Goal: Task Accomplishment & Management: Use online tool/utility

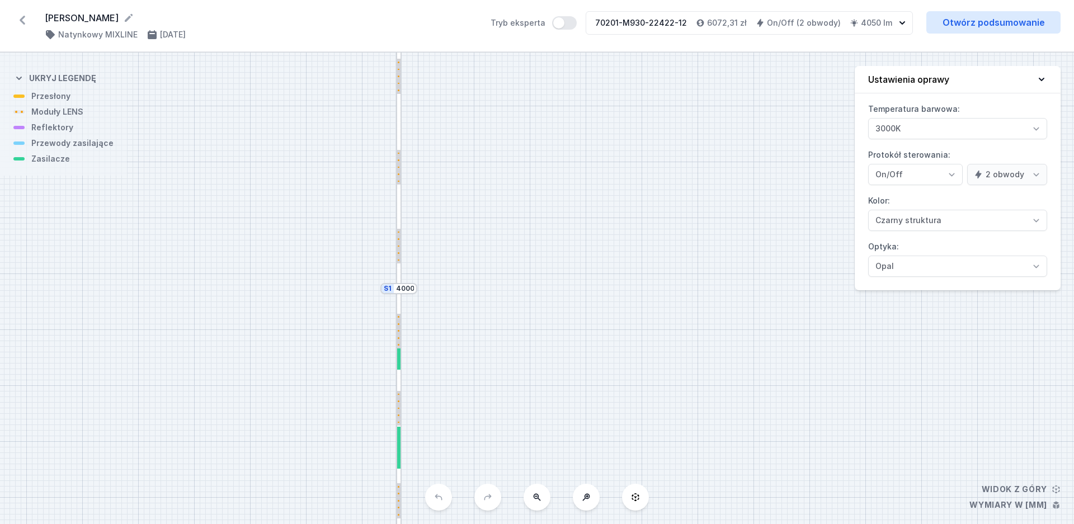
select select "true"
select select "2"
click at [595, 178] on div "S2 2020 S1 4000" at bounding box center [537, 289] width 1074 height 472
click at [24, 20] on icon at bounding box center [22, 20] width 18 height 18
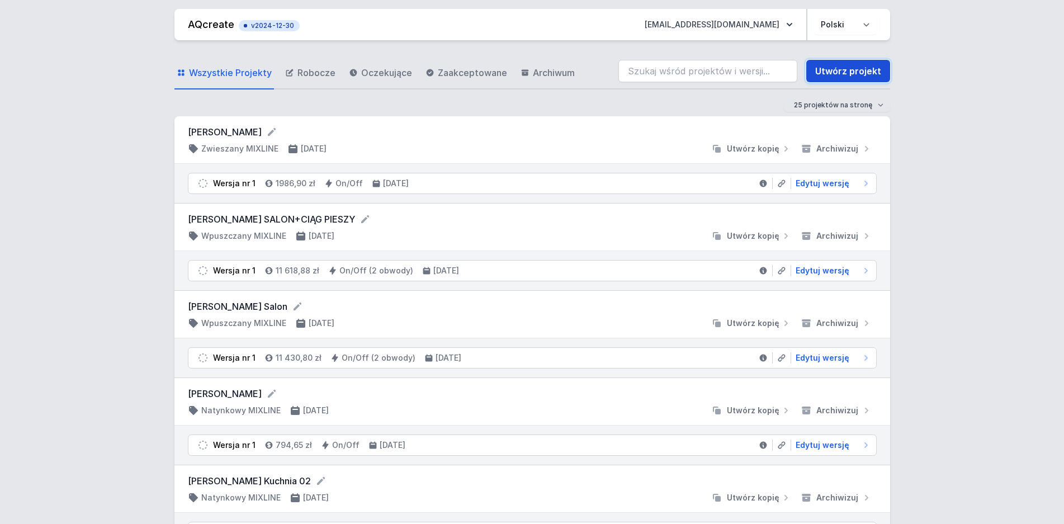
click at [867, 69] on link "Utwórz projekt" at bounding box center [849, 71] width 84 height 22
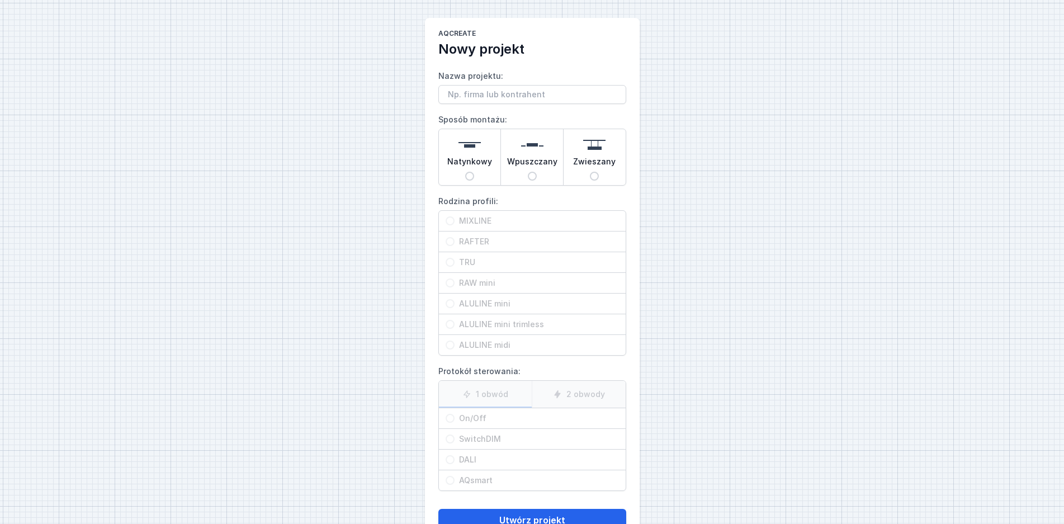
click at [517, 93] on input "Nazwa projektu:" at bounding box center [533, 94] width 188 height 19
type input "[PERSON_NAME]"
click at [291, 172] on div "AQcreate Nowy projekt Nazwa projektu: Moniuszki Sposób montażu: Natynkowy Wpusz…" at bounding box center [532, 280] width 1064 height 560
click at [533, 172] on input "Wpuszczany" at bounding box center [532, 176] width 9 height 9
radio input "true"
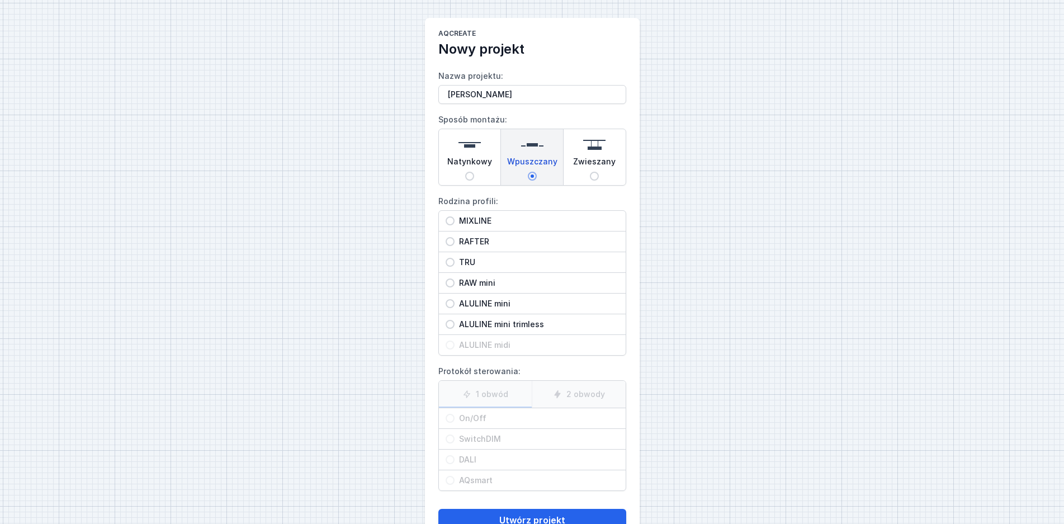
click at [471, 226] on span "MIXLINE" at bounding box center [537, 220] width 164 height 11
click at [455, 225] on input "MIXLINE" at bounding box center [450, 220] width 9 height 9
radio input "true"
click at [447, 419] on input "On/Off" at bounding box center [450, 418] width 9 height 9
radio input "true"
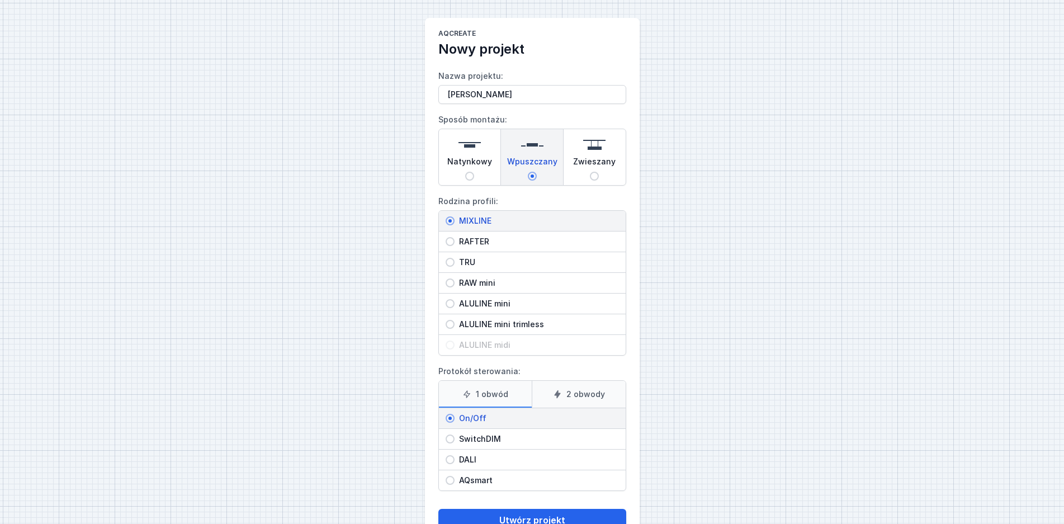
scroll to position [36, 0]
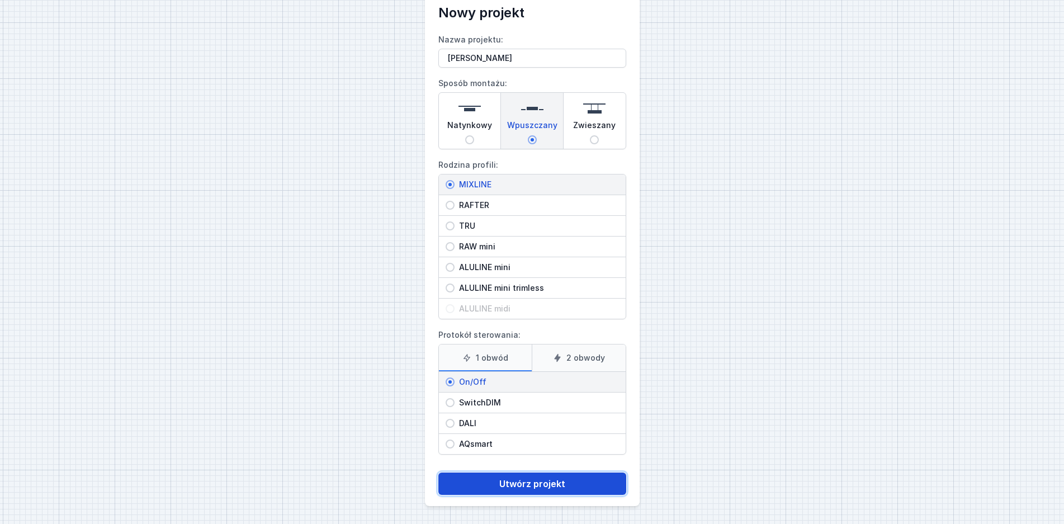
click at [546, 488] on button "Utwórz projekt" at bounding box center [533, 484] width 188 height 22
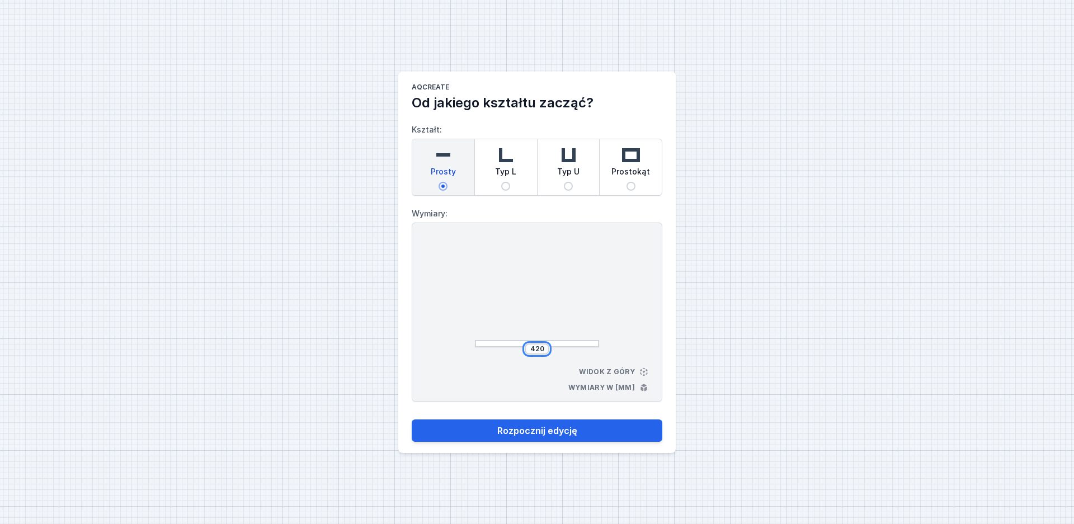
click at [536, 350] on input "420" at bounding box center [537, 349] width 18 height 9
drag, startPoint x: 540, startPoint y: 348, endPoint x: 534, endPoint y: 349, distance: 6.3
click at [534, 349] on input "420" at bounding box center [537, 349] width 18 height 9
click at [534, 350] on div "420" at bounding box center [537, 348] width 25 height 11
drag, startPoint x: 543, startPoint y: 348, endPoint x: 507, endPoint y: 349, distance: 35.3
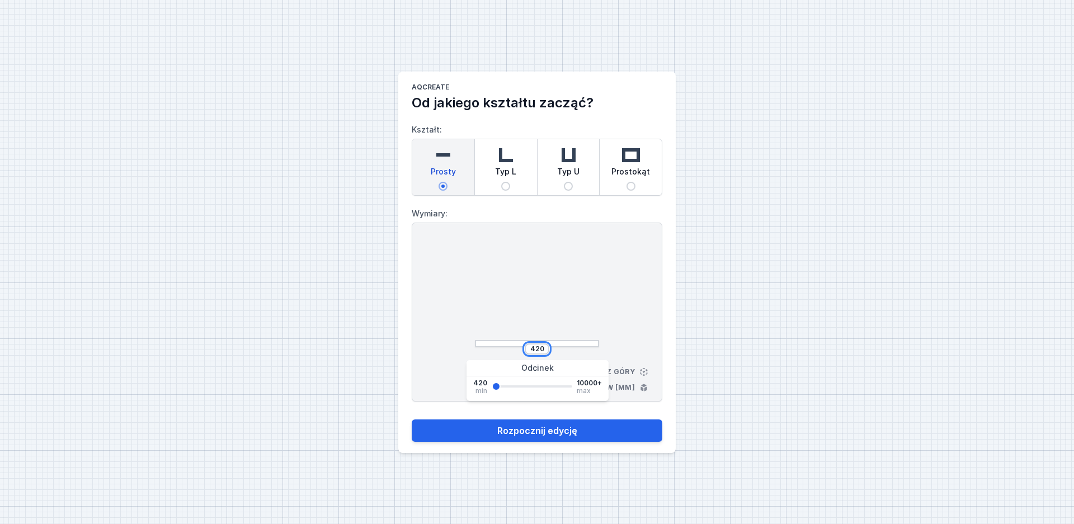
click at [528, 349] on input "420" at bounding box center [537, 349] width 18 height 9
drag, startPoint x: 537, startPoint y: 352, endPoint x: 543, endPoint y: 350, distance: 6.5
click at [538, 351] on input "420" at bounding box center [537, 349] width 18 height 9
drag, startPoint x: 533, startPoint y: 348, endPoint x: 516, endPoint y: 350, distance: 17.4
click at [528, 350] on input "420" at bounding box center [537, 349] width 18 height 9
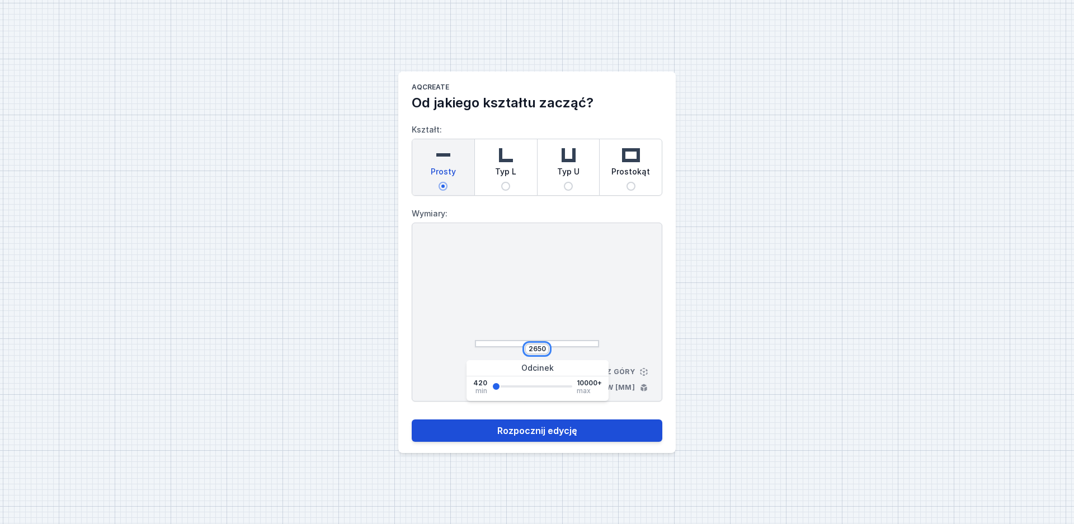
type input "2650"
click at [466, 429] on button "Rozpocznij edycję" at bounding box center [537, 431] width 251 height 22
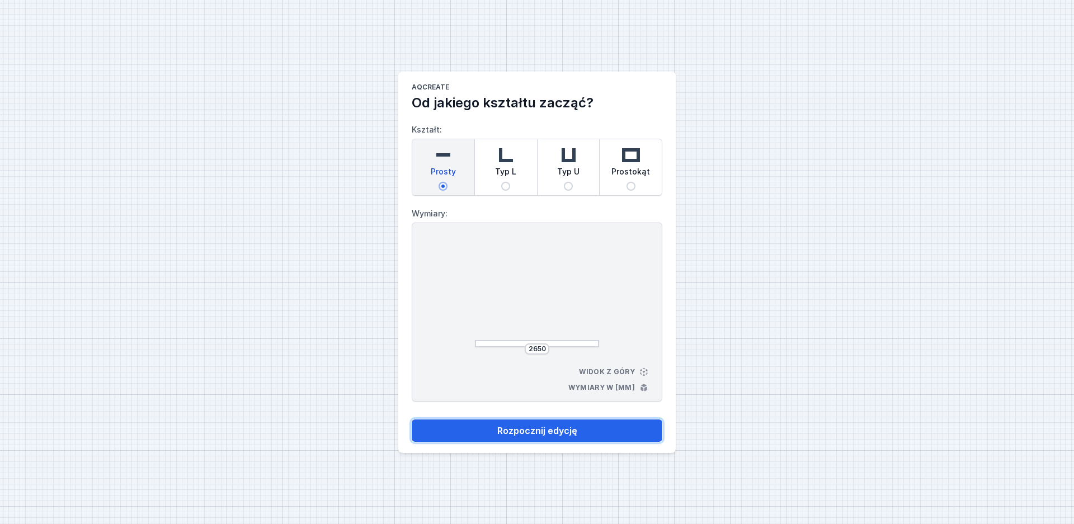
select select "3000"
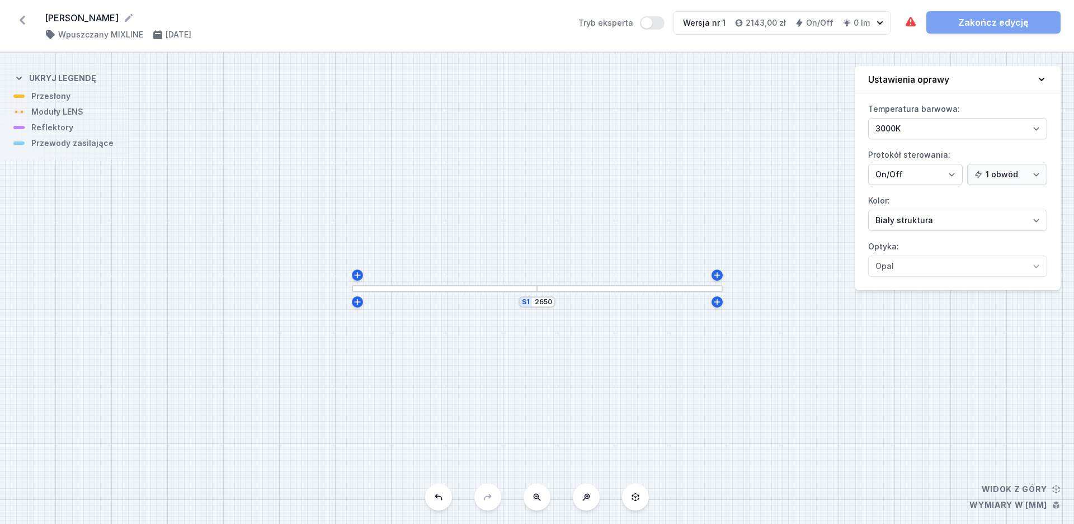
click at [536, 289] on div at bounding box center [537, 288] width 17 height 5
click at [539, 295] on div "S1 2650" at bounding box center [537, 289] width 1074 height 472
click at [531, 291] on div at bounding box center [537, 288] width 17 height 7
click at [539, 287] on div at bounding box center [537, 288] width 17 height 5
click at [536, 289] on div at bounding box center [537, 288] width 17 height 5
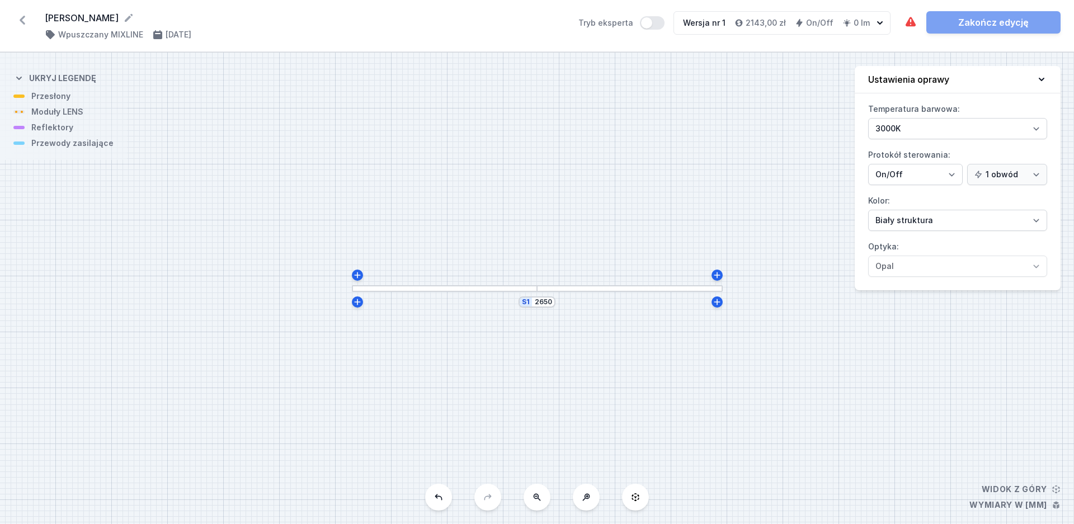
click at [536, 289] on div at bounding box center [537, 288] width 17 height 5
click at [634, 283] on div "S1 2650" at bounding box center [537, 289] width 1074 height 472
click at [633, 288] on div at bounding box center [629, 288] width 185 height 7
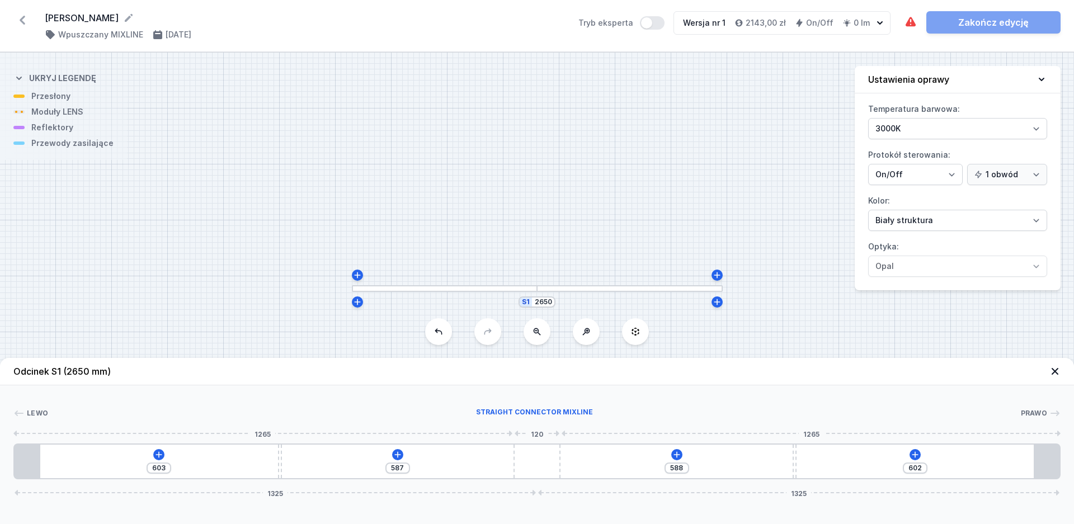
type input "1166"
type input "636"
type input "631"
type input "1149"
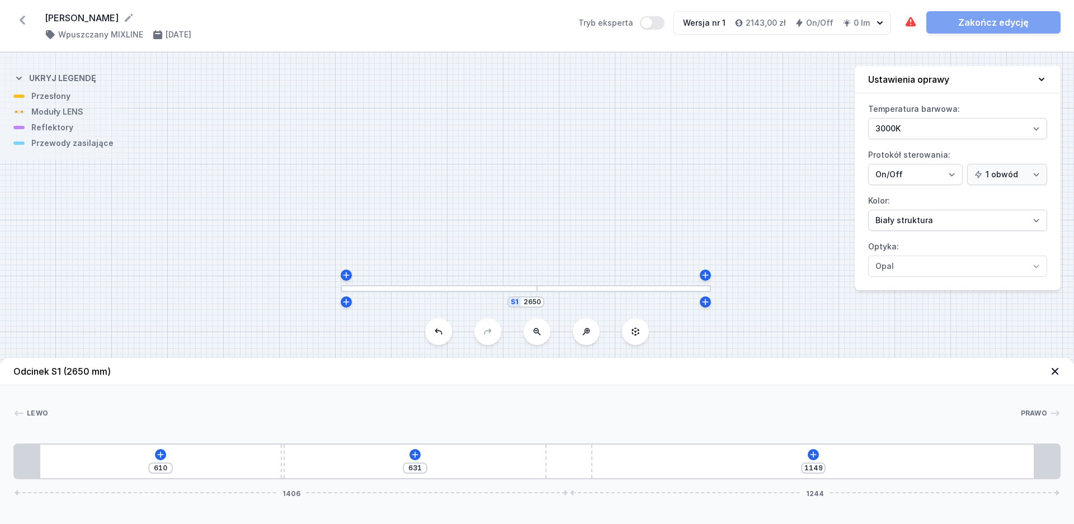
type input "661"
type input "1119"
type input "686"
type input "1094"
type input "713"
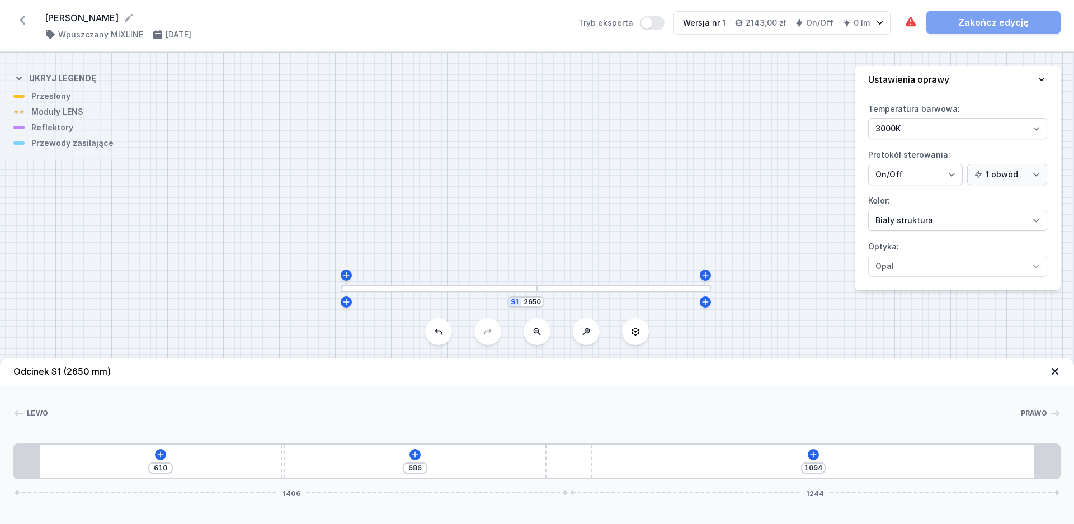
type input "1067"
type input "739"
type input "1041"
type input "766"
type input "1014"
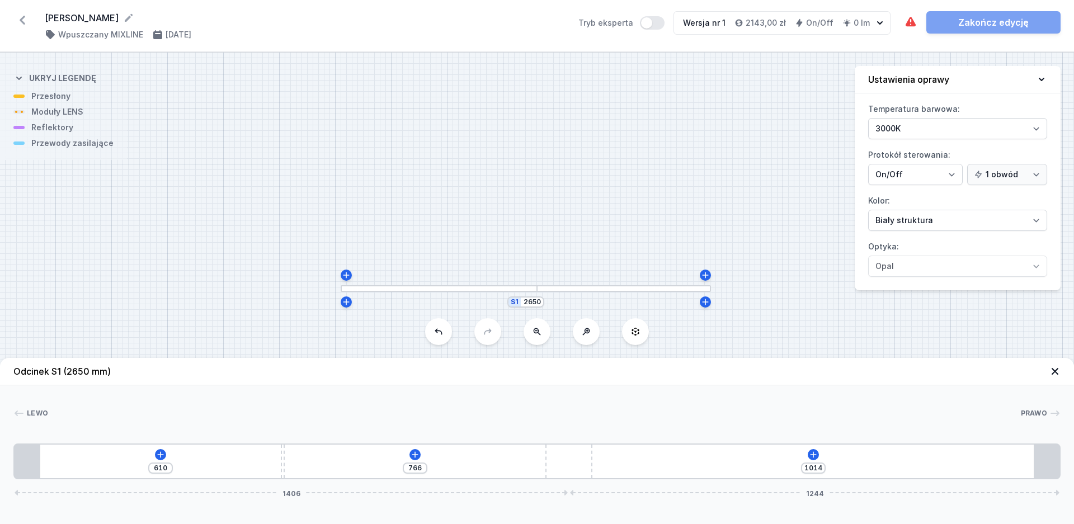
type input "792"
type input "988"
type input "847"
type input "933"
type input "869"
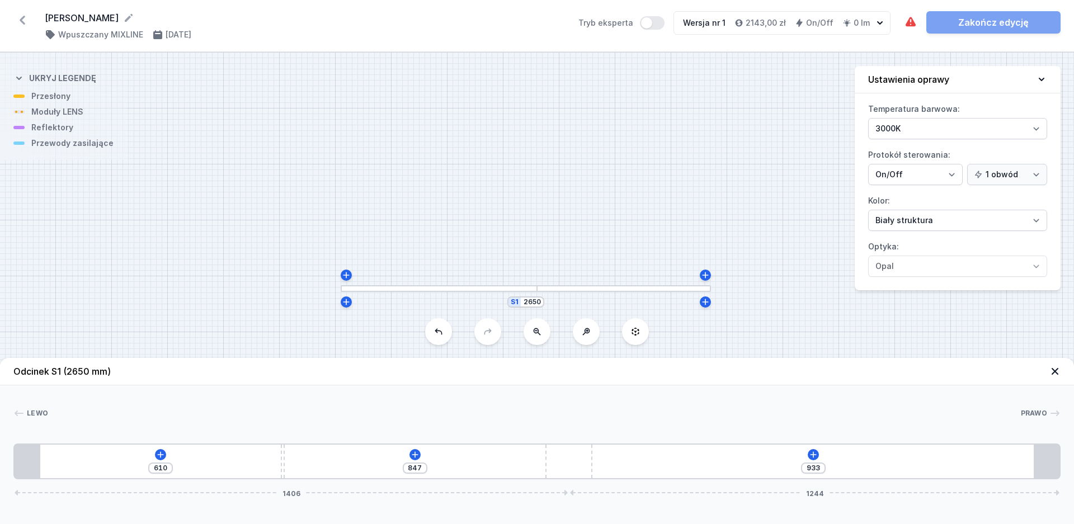
type input "911"
type input "882"
type input "898"
type input "893"
type input "887"
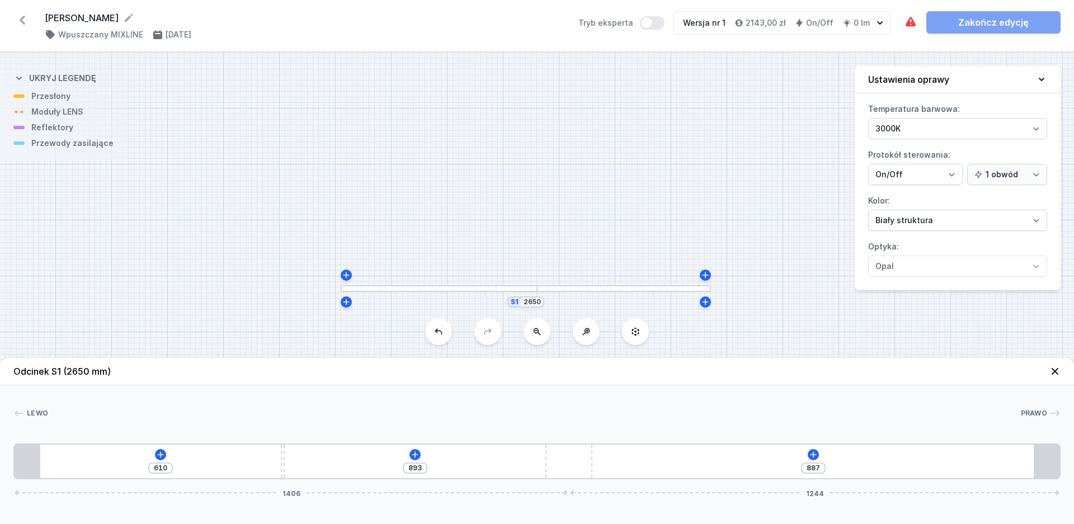
type input "904"
type input "876"
type input "910"
type input "870"
type input "912"
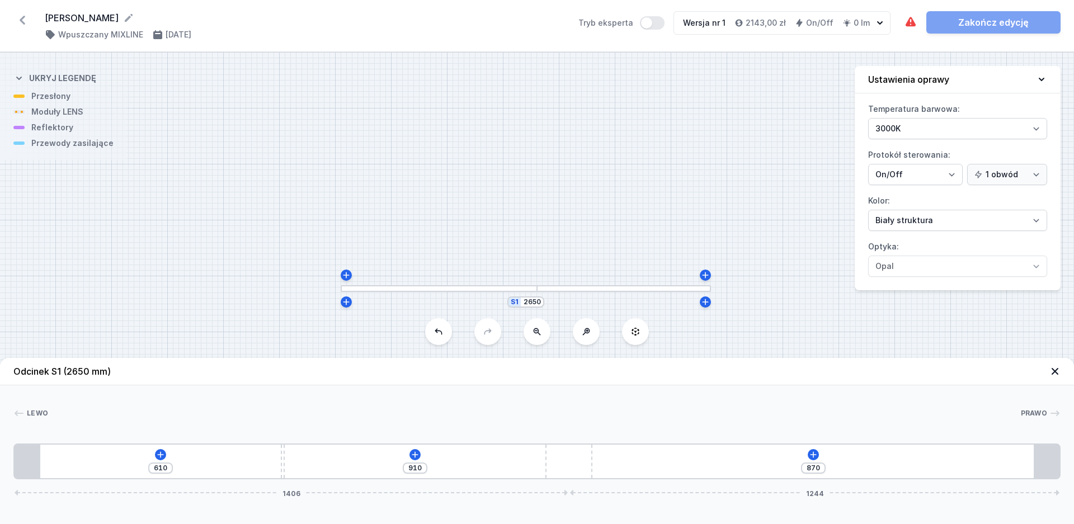
type input "868"
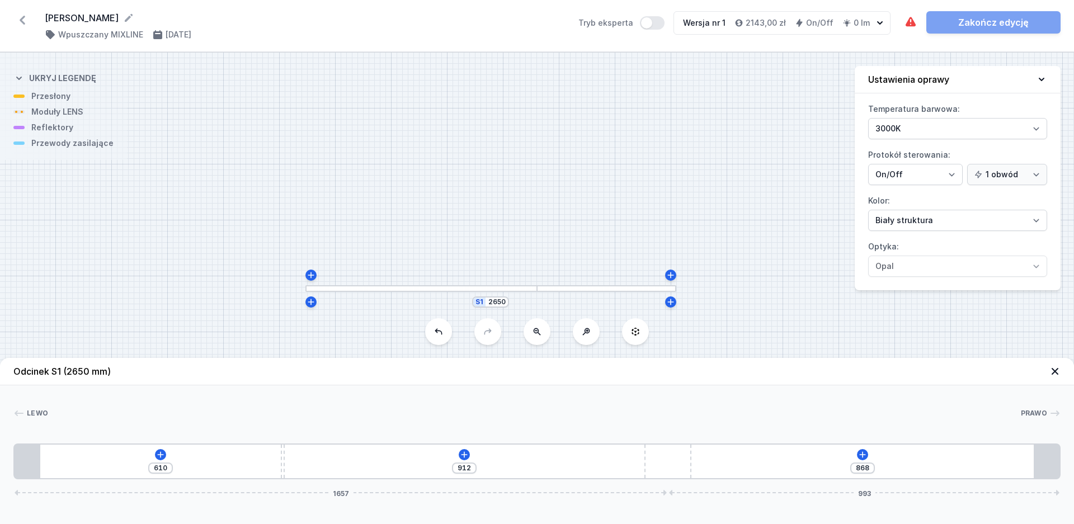
type input "914"
type input "866"
type input "917"
type input "863"
type input "923"
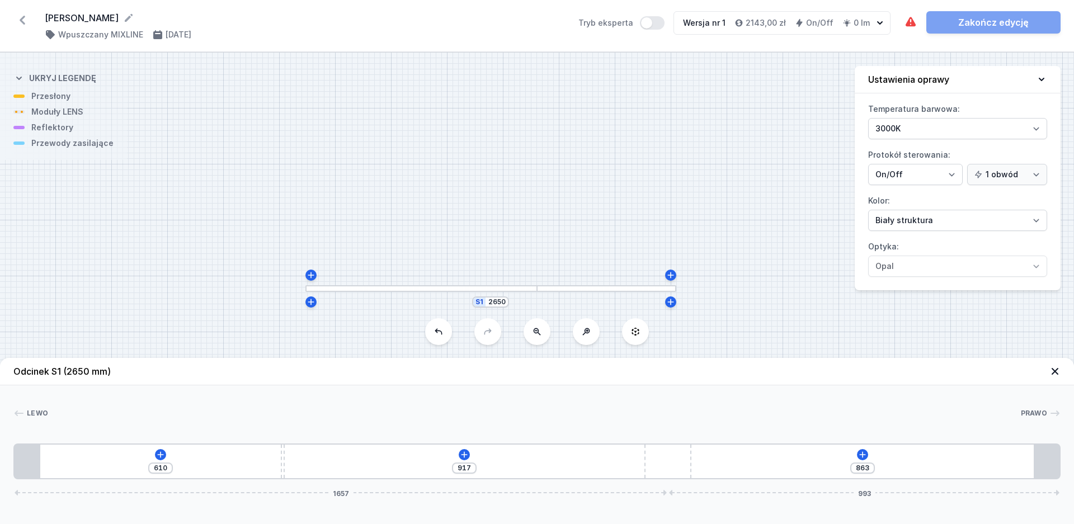
type input "857"
type input "935"
type input "845"
type input "943"
type input "837"
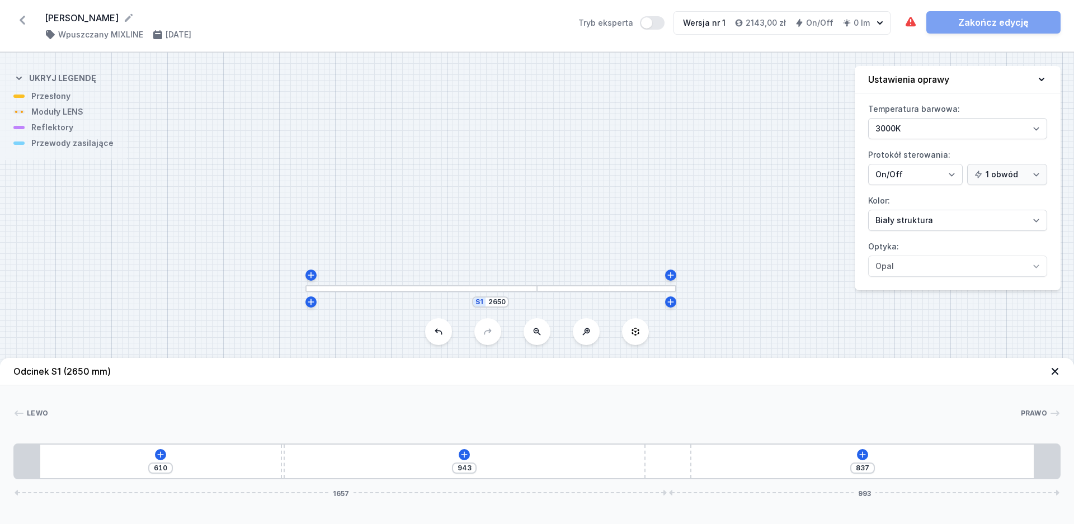
type input "954"
type input "826"
type input "958"
type input "822"
type input "969"
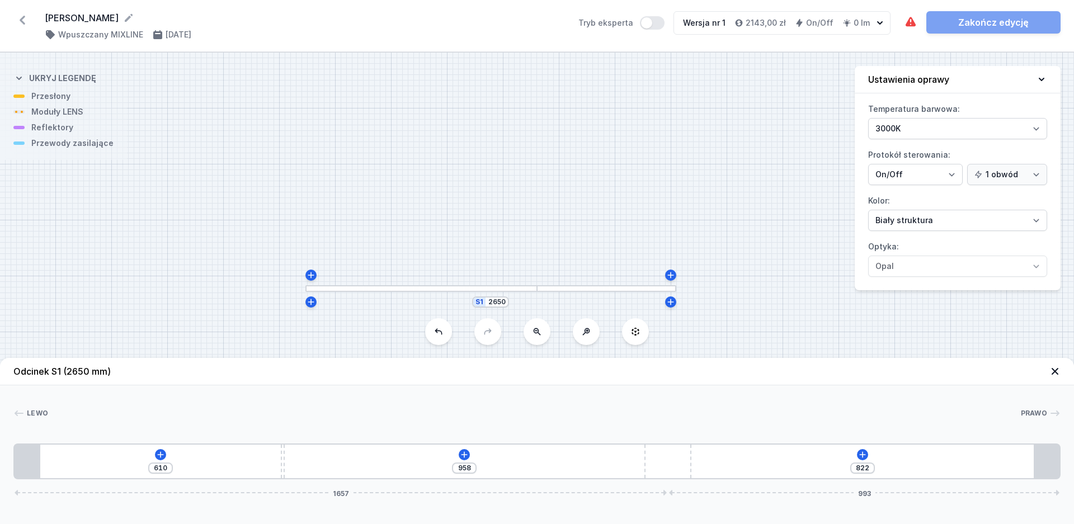
type input "811"
type input "976"
type input "804"
type input "996"
type input "784"
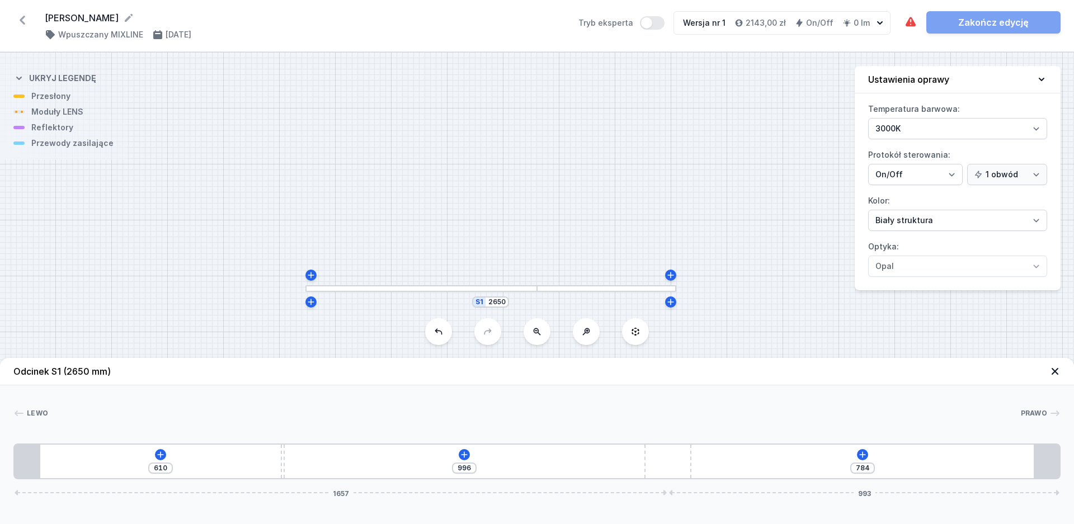
type input "1027"
type input "753"
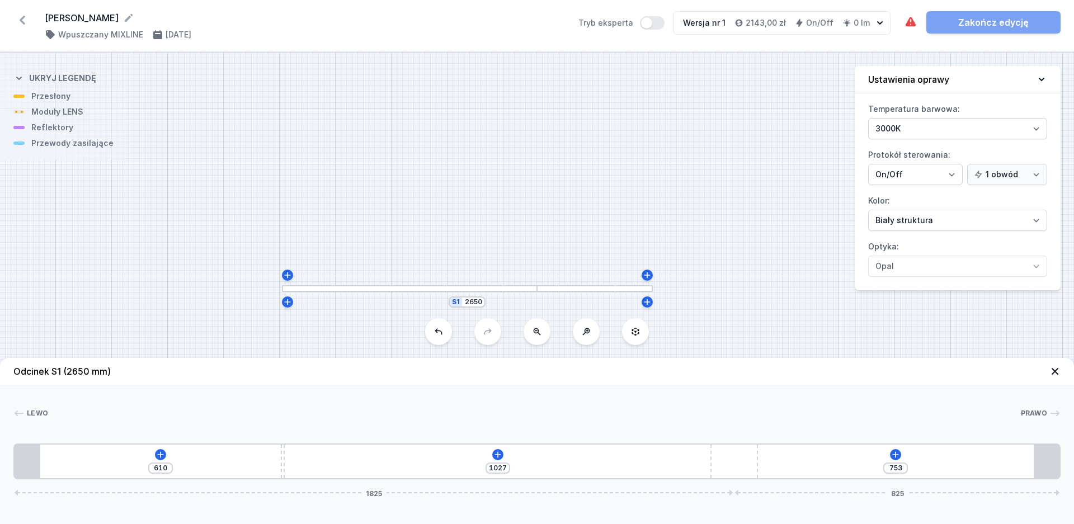
type input "1099"
type input "681"
type input "1105"
type input "675"
type input "1108"
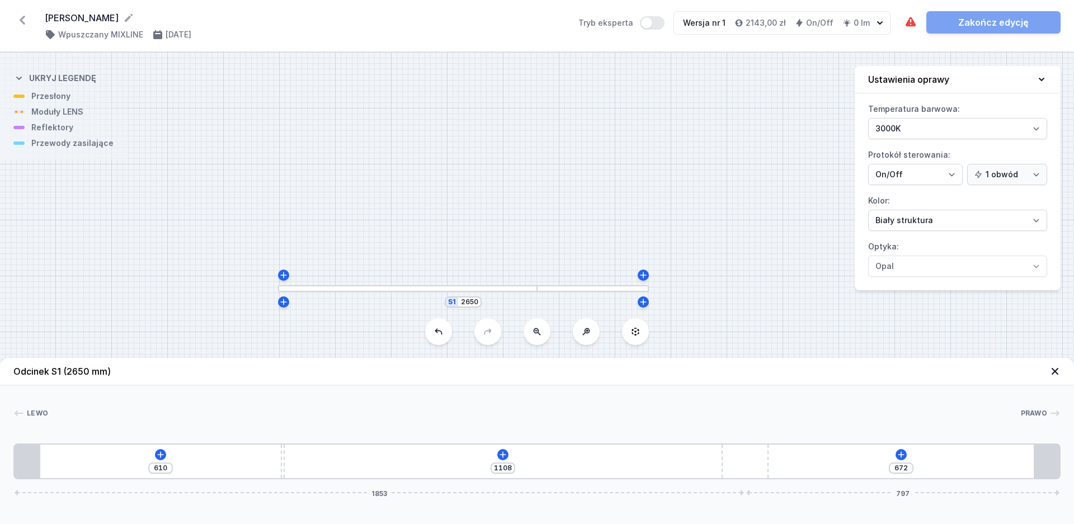
drag, startPoint x: 605, startPoint y: 470, endPoint x: 797, endPoint y: 474, distance: 191.3
click at [797, 474] on div "610 1108 672 1853 797" at bounding box center [536, 462] width 1047 height 36
click at [899, 451] on icon at bounding box center [901, 454] width 9 height 9
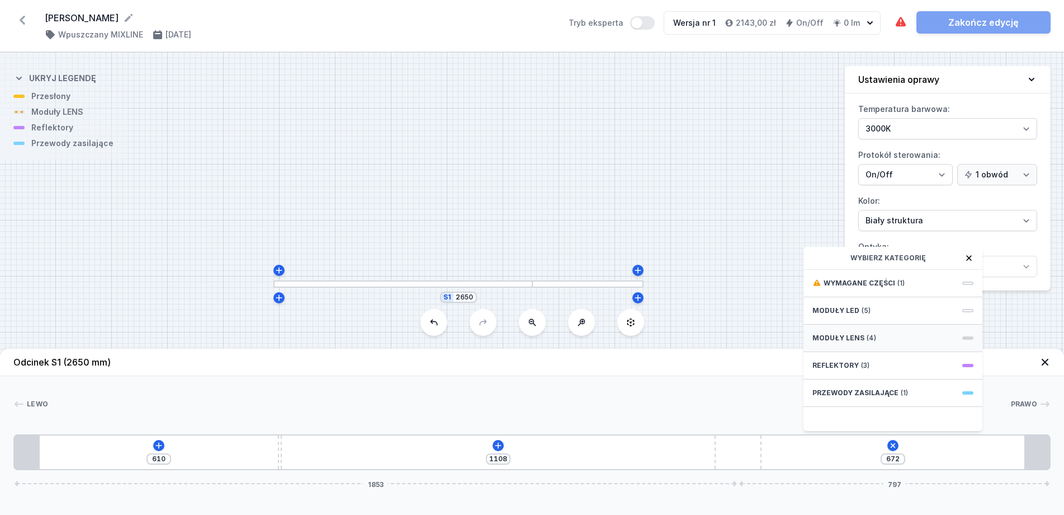
click at [860, 342] on span "Moduły LENS" at bounding box center [839, 337] width 52 height 9
click at [908, 363] on span "LENS module 500mm 54°" at bounding box center [893, 357] width 161 height 11
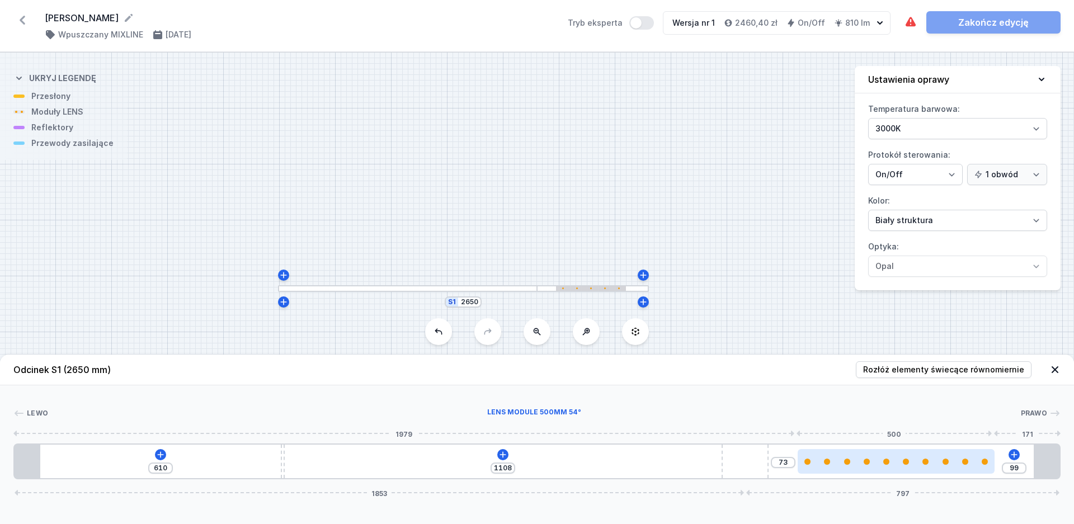
type input "95"
type input "77"
type input "85"
type input "87"
type input "78"
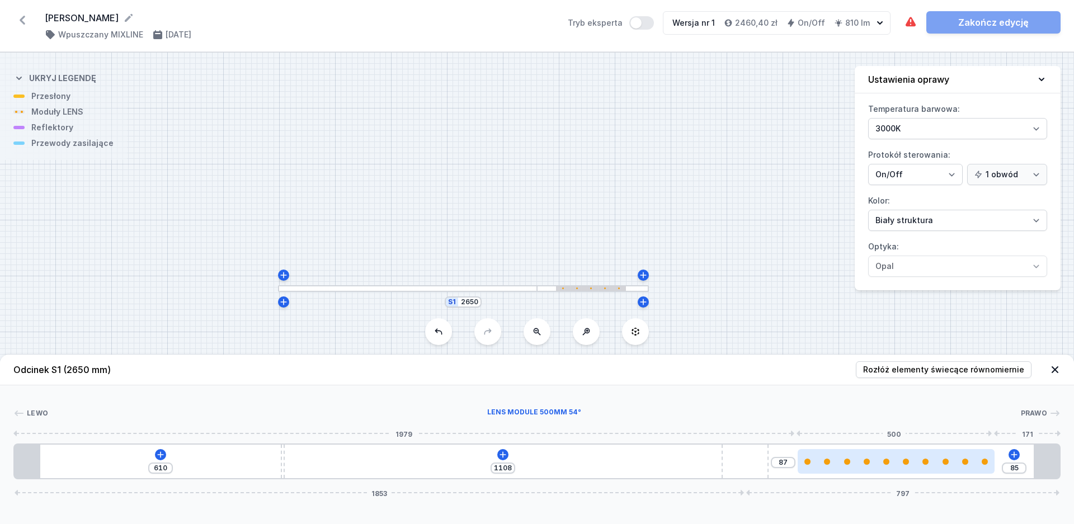
type input "94"
type input "70"
type input "102"
type input "67"
type input "105"
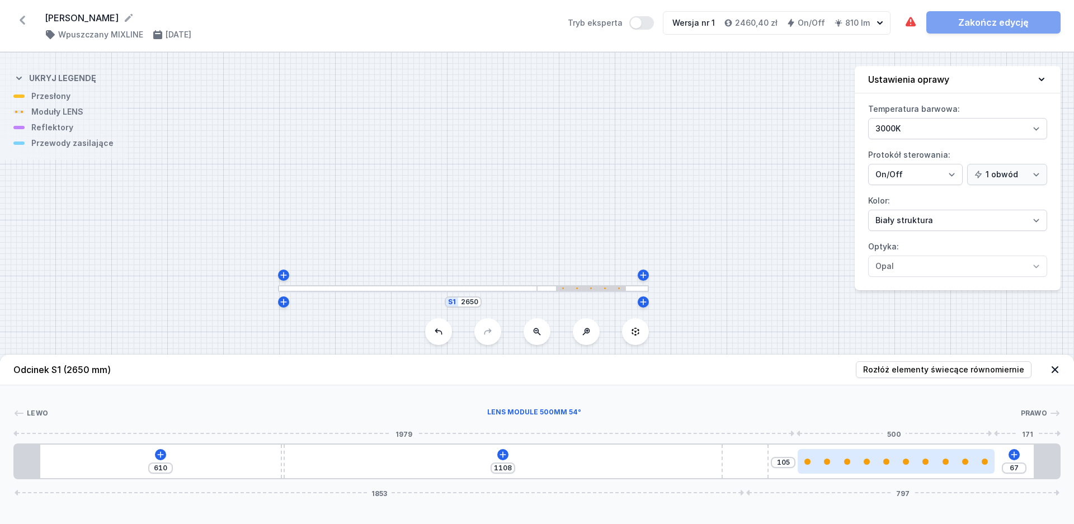
type input "63"
drag, startPoint x: 854, startPoint y: 463, endPoint x: 911, endPoint y: 464, distance: 57.1
click at [911, 464] on div at bounding box center [896, 462] width 197 height 6
type input "172"
drag, startPoint x: 916, startPoint y: 464, endPoint x: 958, endPoint y: 466, distance: 42.6
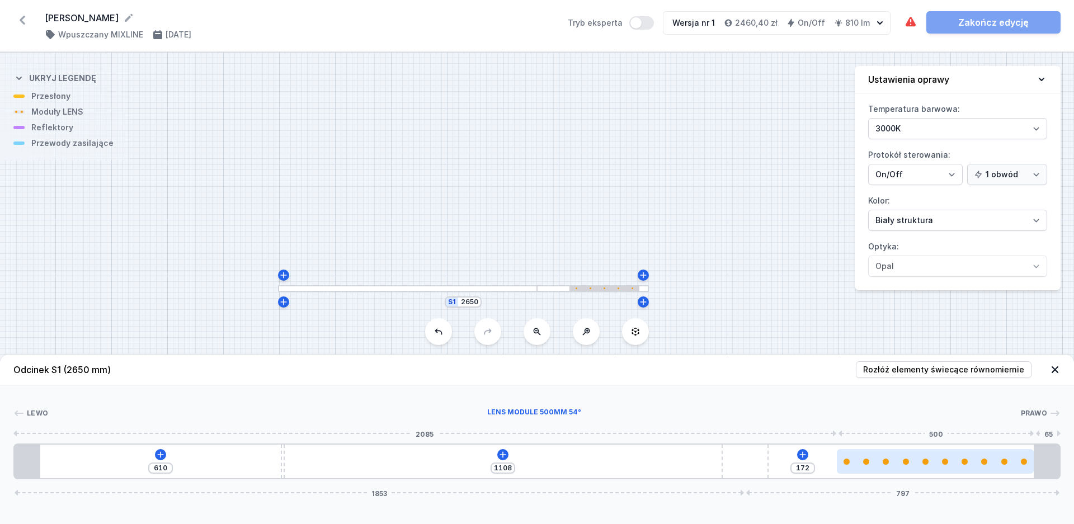
click at [958, 466] on div at bounding box center [935, 461] width 197 height 25
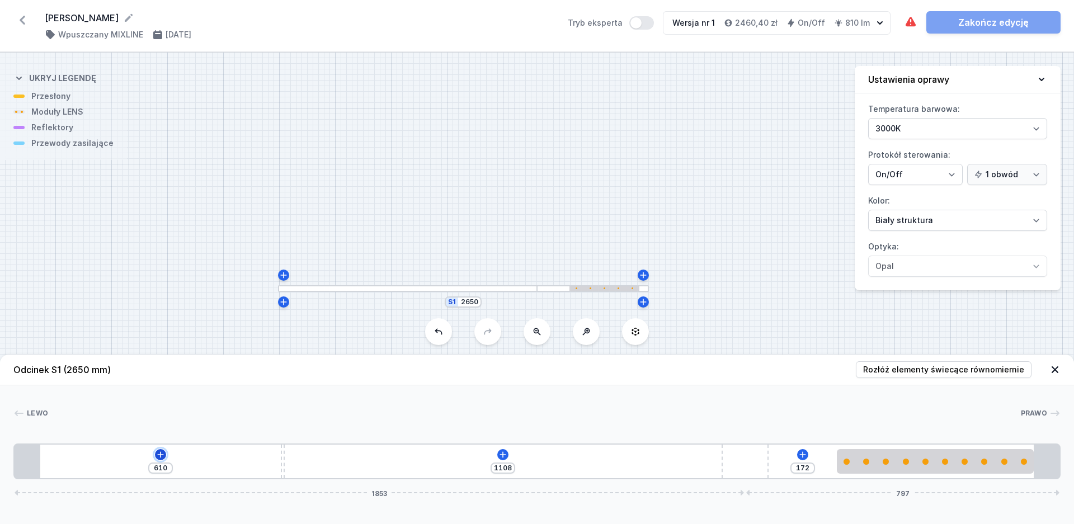
click at [161, 453] on icon at bounding box center [160, 454] width 9 height 9
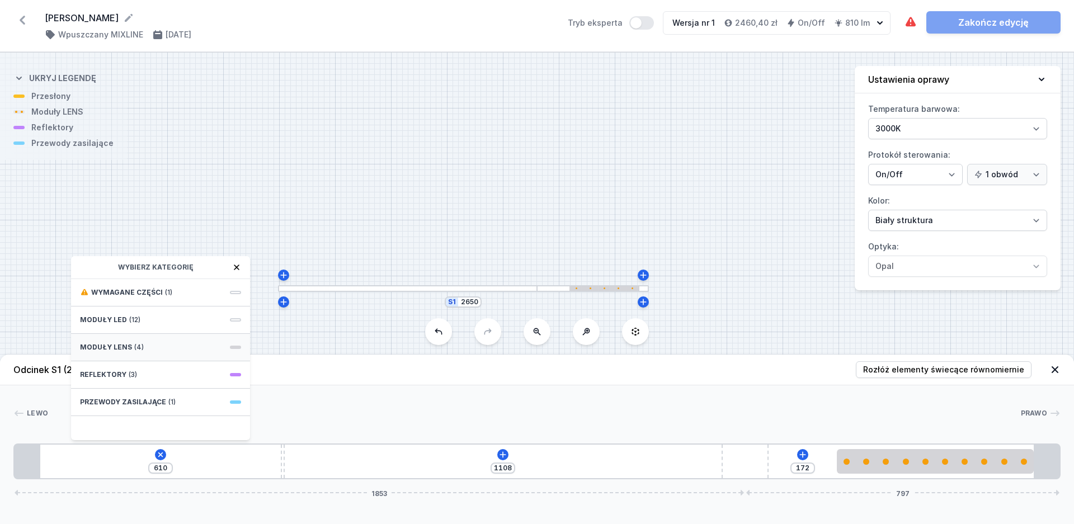
click at [107, 347] on span "Moduły LENS" at bounding box center [106, 347] width 52 height 9
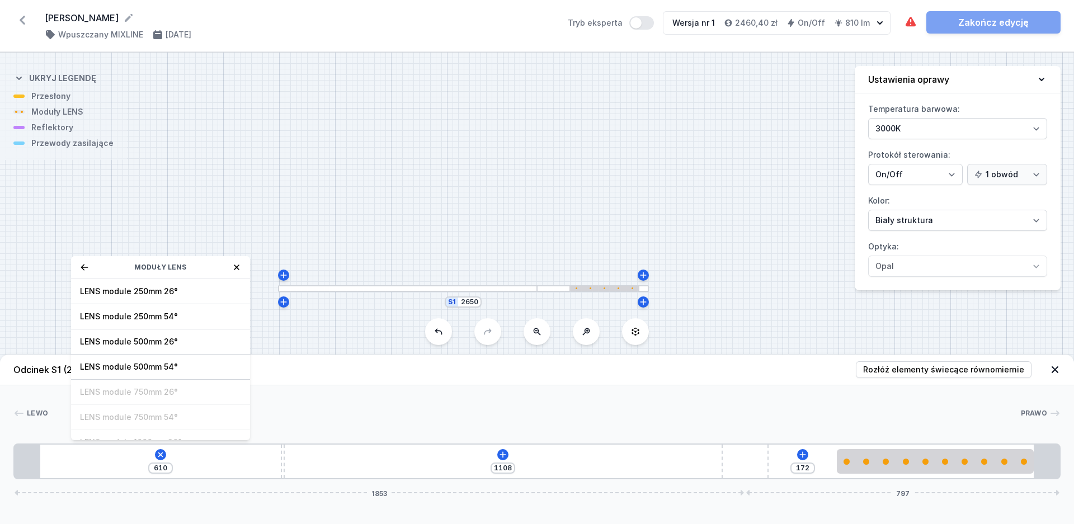
click at [112, 362] on span "LENS module 500mm 54°" at bounding box center [160, 366] width 161 height 11
type input "110"
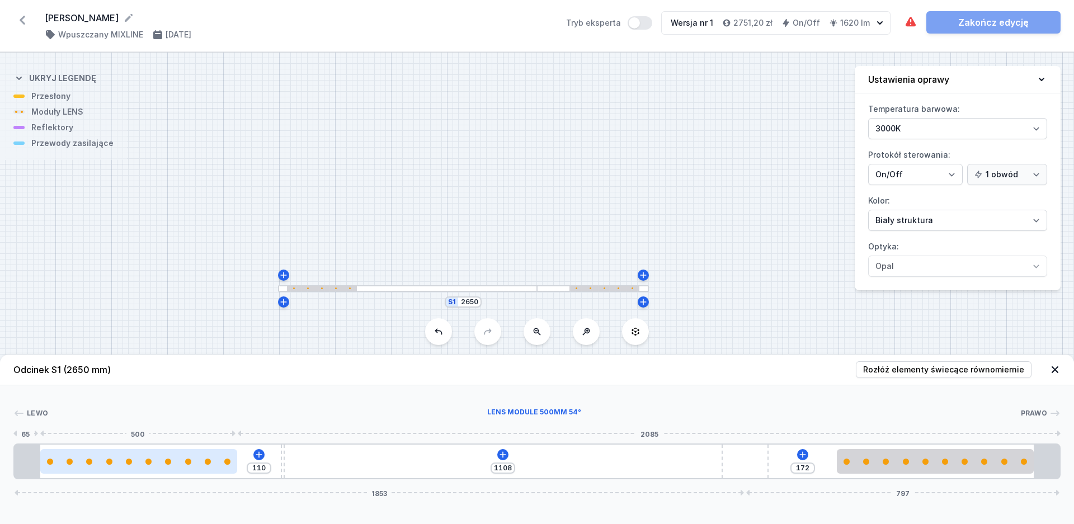
drag, startPoint x: 164, startPoint y: 463, endPoint x: 103, endPoint y: 460, distance: 61.0
click at [116, 464] on div at bounding box center [138, 462] width 197 height 6
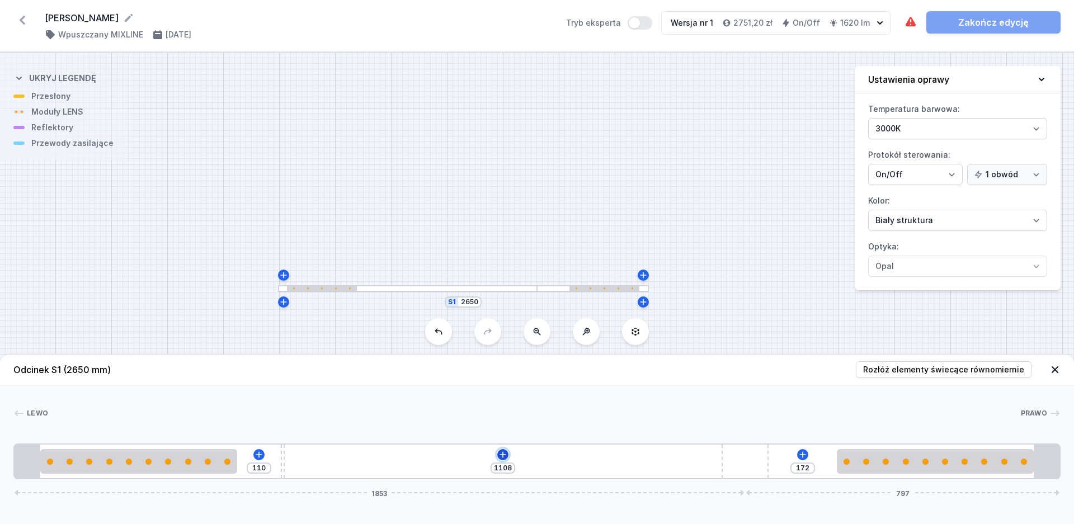
click at [503, 456] on icon at bounding box center [502, 454] width 9 height 9
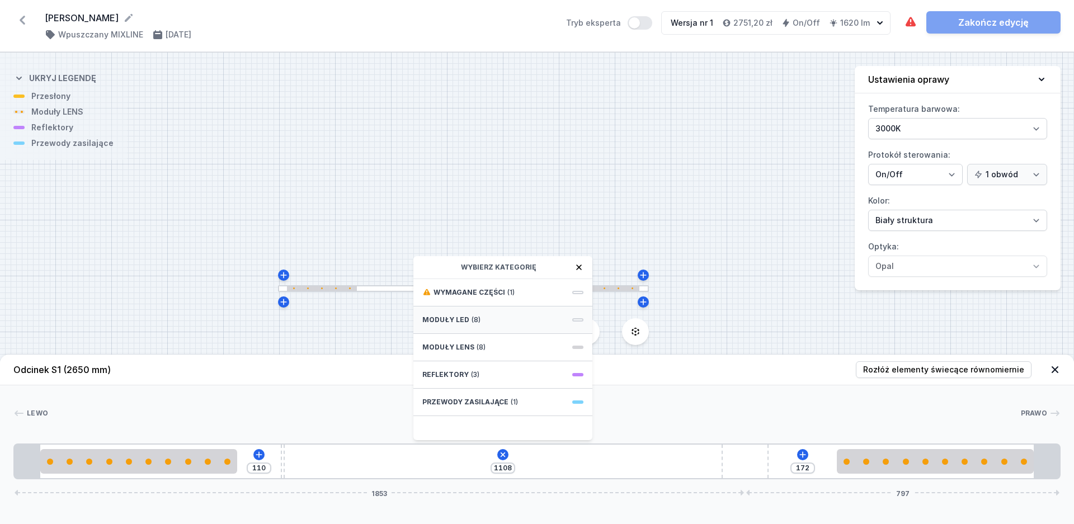
click at [451, 319] on span "Moduły LED" at bounding box center [445, 319] width 47 height 9
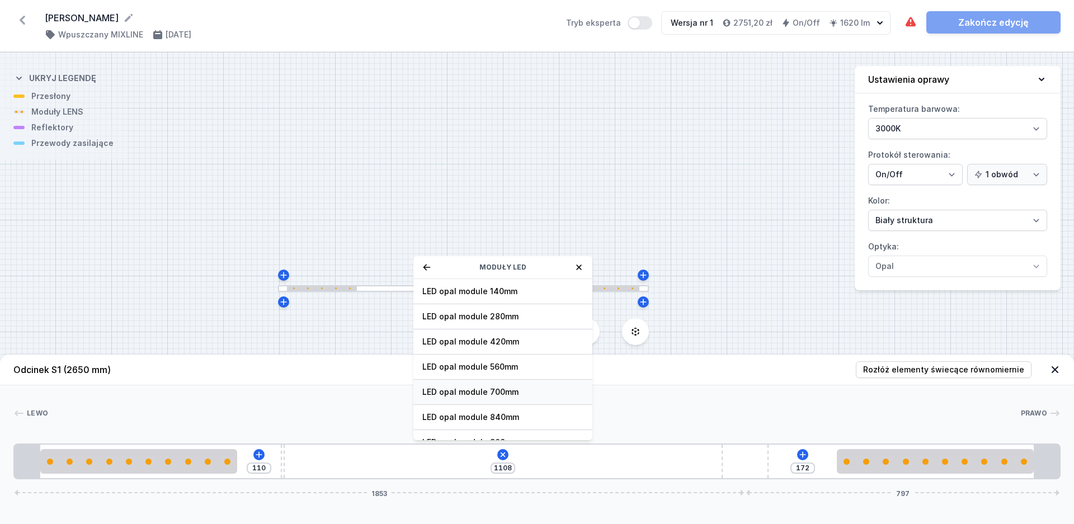
click at [482, 384] on div "LED opal module 700mm" at bounding box center [502, 392] width 179 height 25
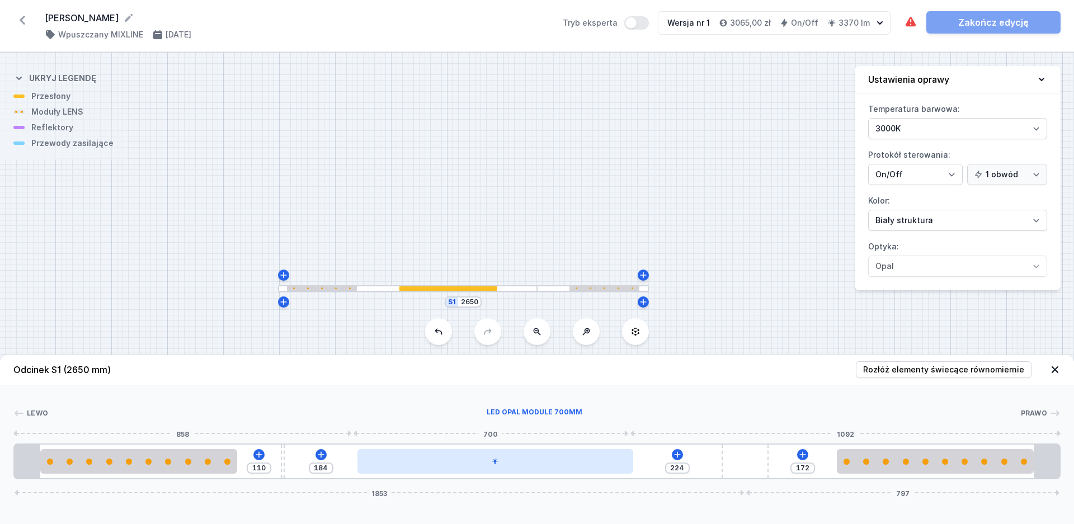
type input "202"
type input "206"
type input "191"
type input "217"
type input "182"
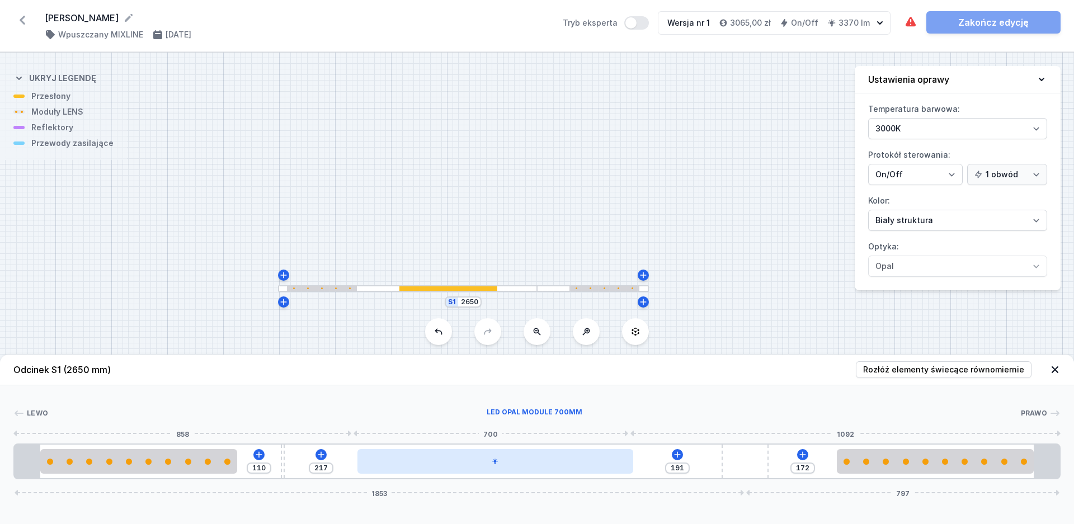
type input "226"
type input "177"
type input "231"
type input "174"
type input "234"
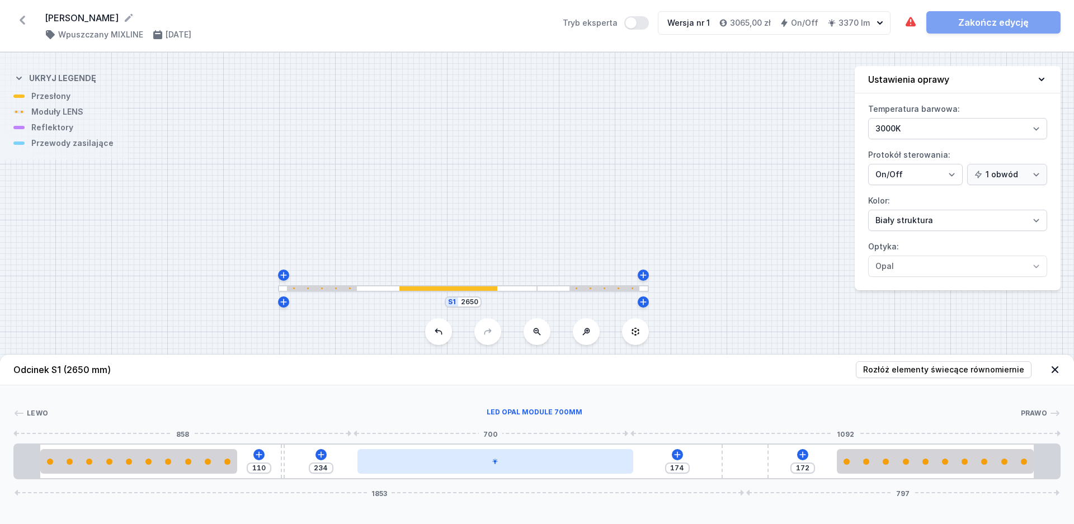
type input "173"
type input "235"
type input "171"
type input "237"
type input "170"
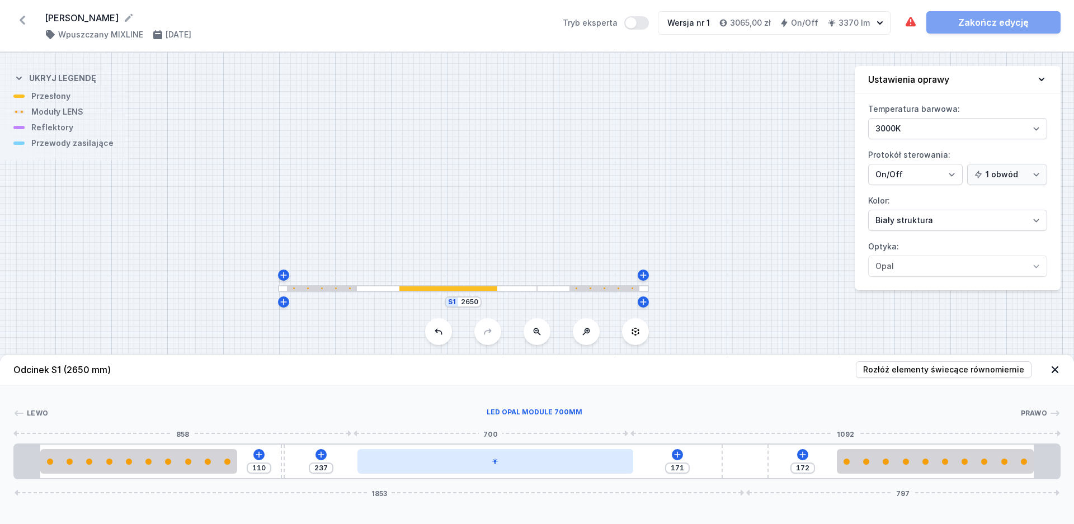
type input "238"
type input "167"
type input "241"
type input "166"
type input "242"
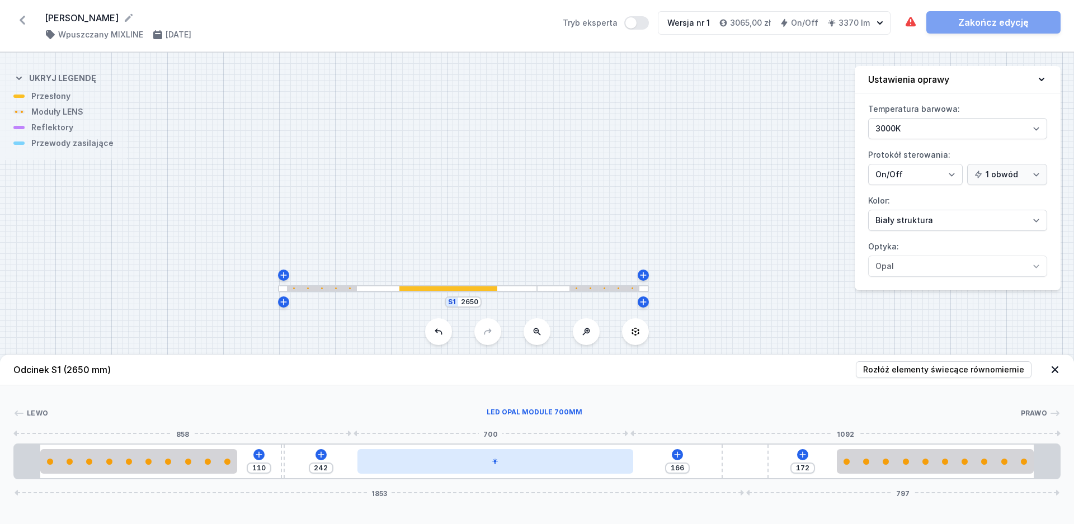
type input "164"
type input "244"
type input "163"
type input "245"
type input "161"
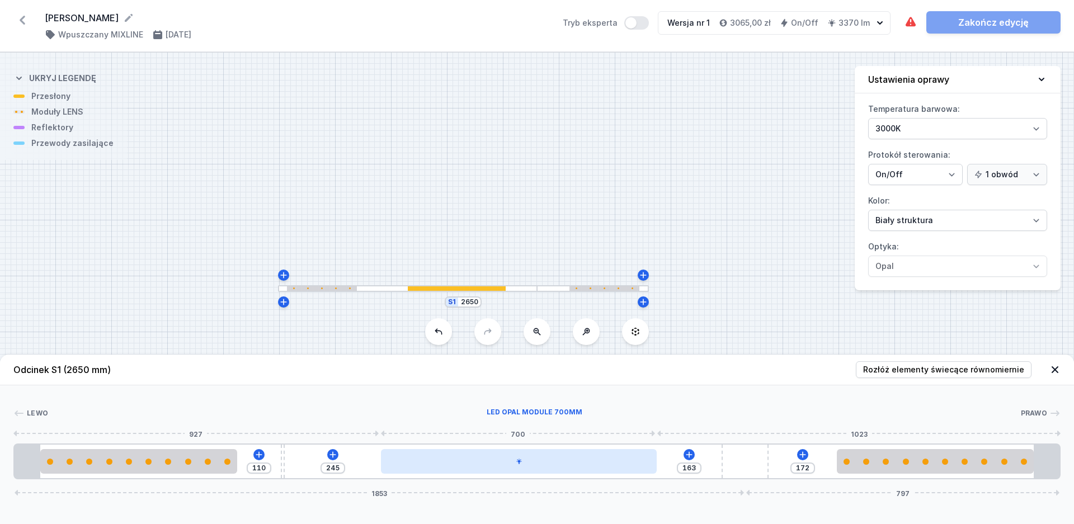
type input "247"
type input "160"
type input "248"
type input "157"
type input "251"
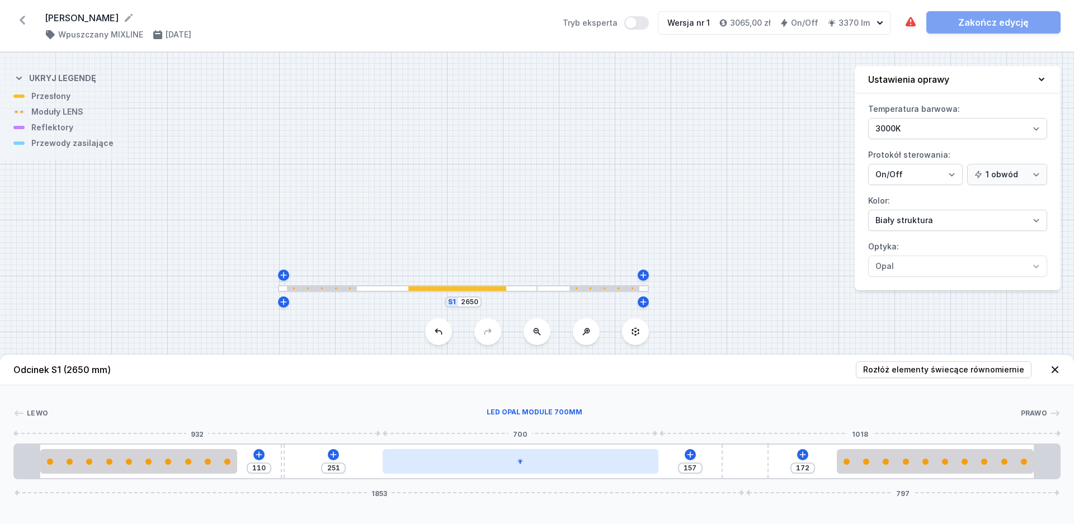
type input "156"
type input "252"
type input "154"
type input "254"
drag, startPoint x: 432, startPoint y: 462, endPoint x: 531, endPoint y: 473, distance: 99.0
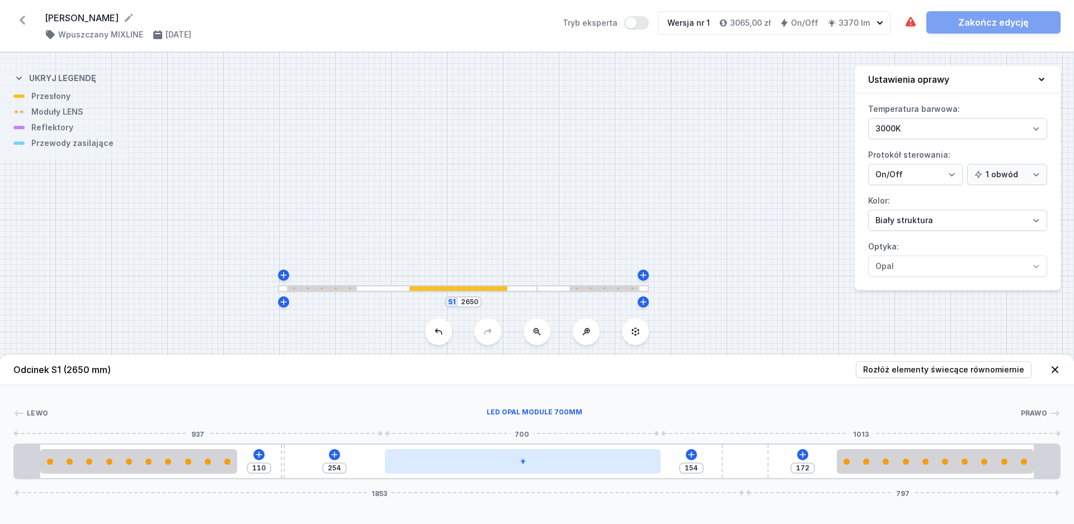
click at [531, 473] on div at bounding box center [523, 461] width 276 height 25
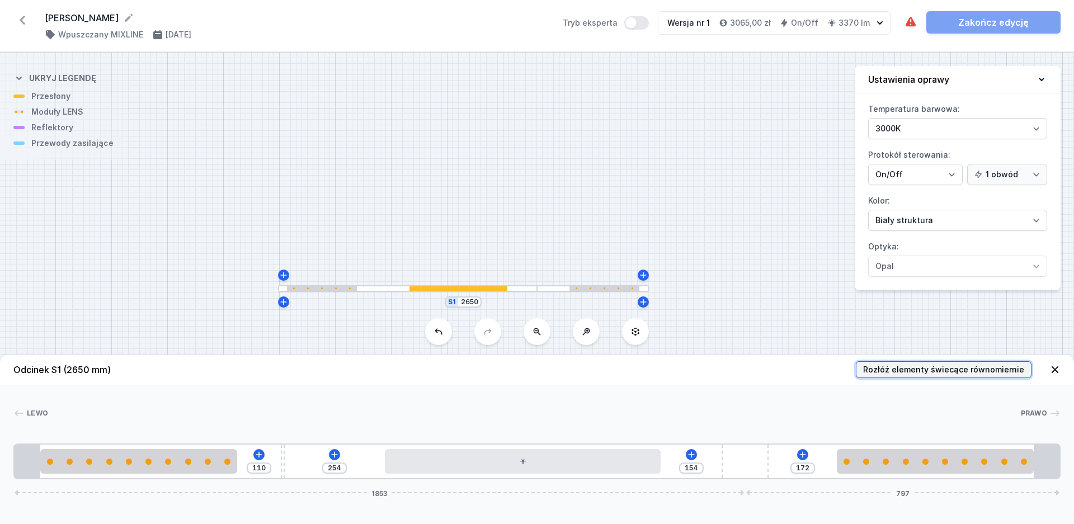
click at [937, 374] on span "Rozłóż elementy świecące równomiernie" at bounding box center [943, 369] width 161 height 11
type input "117"
type input "1"
type input "238"
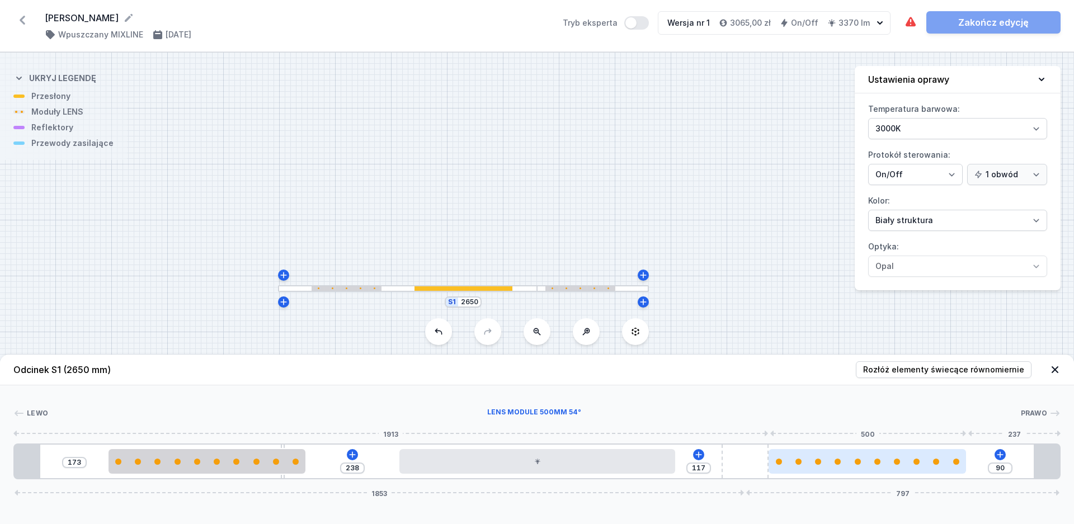
type input "63"
drag, startPoint x: 880, startPoint y: 467, endPoint x: 976, endPoint y: 466, distance: 95.7
click at [976, 466] on div at bounding box center [935, 461] width 197 height 25
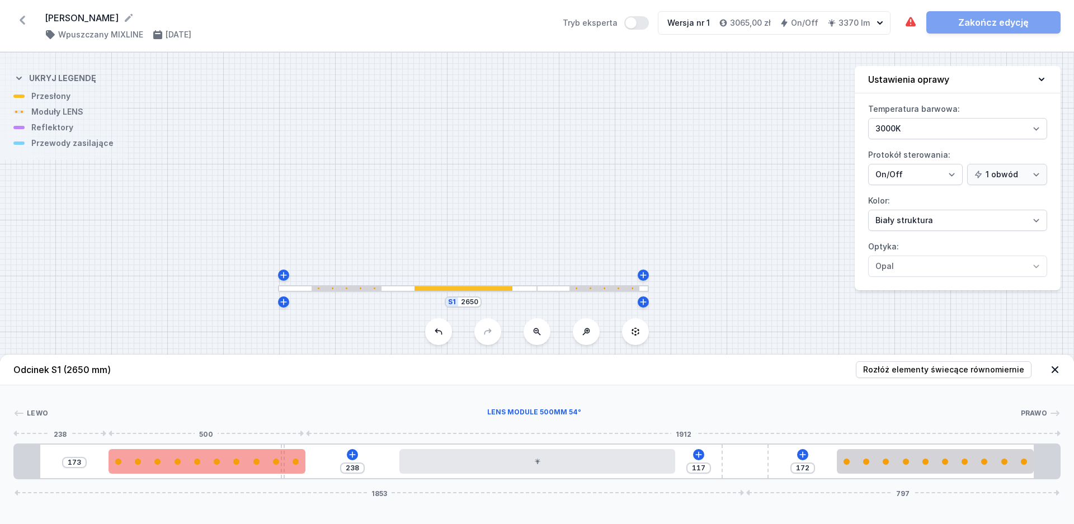
type input "240"
type input "171"
type input "274"
type input "137"
type input "291"
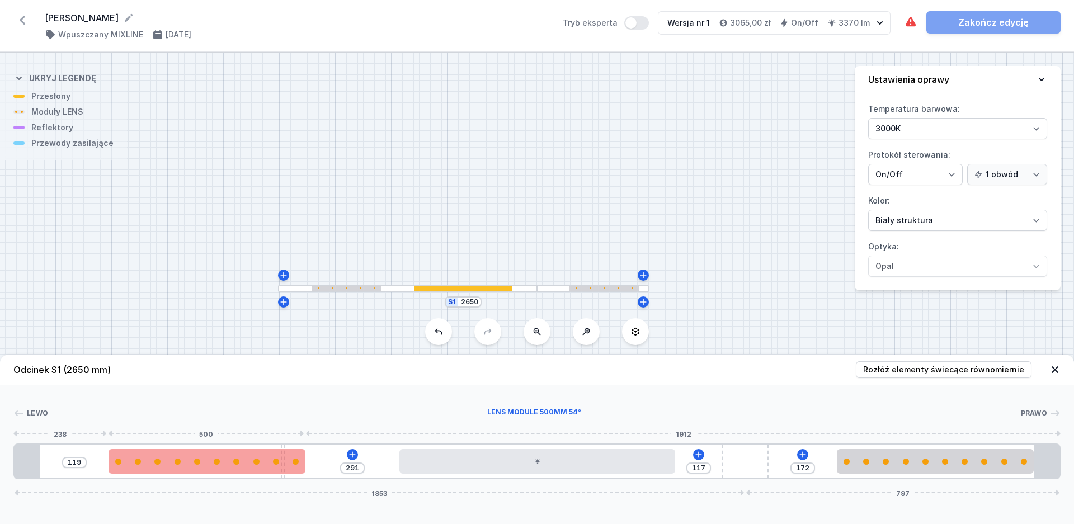
type input "101"
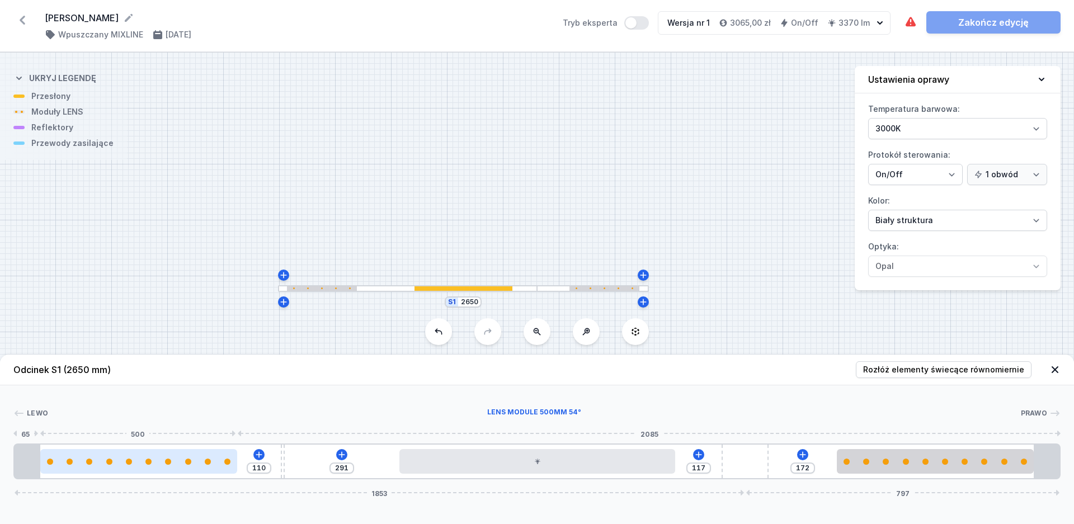
drag, startPoint x: 249, startPoint y: 460, endPoint x: 122, endPoint y: 459, distance: 126.4
click at [122, 459] on div at bounding box center [138, 462] width 197 height 6
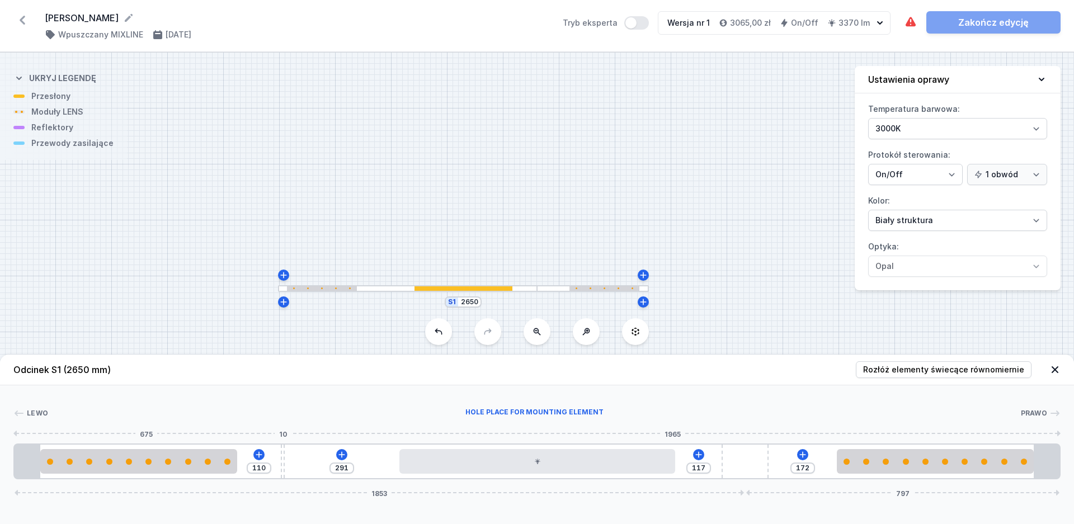
type input "287"
type input "114"
type input "298"
type input "103"
type input "302"
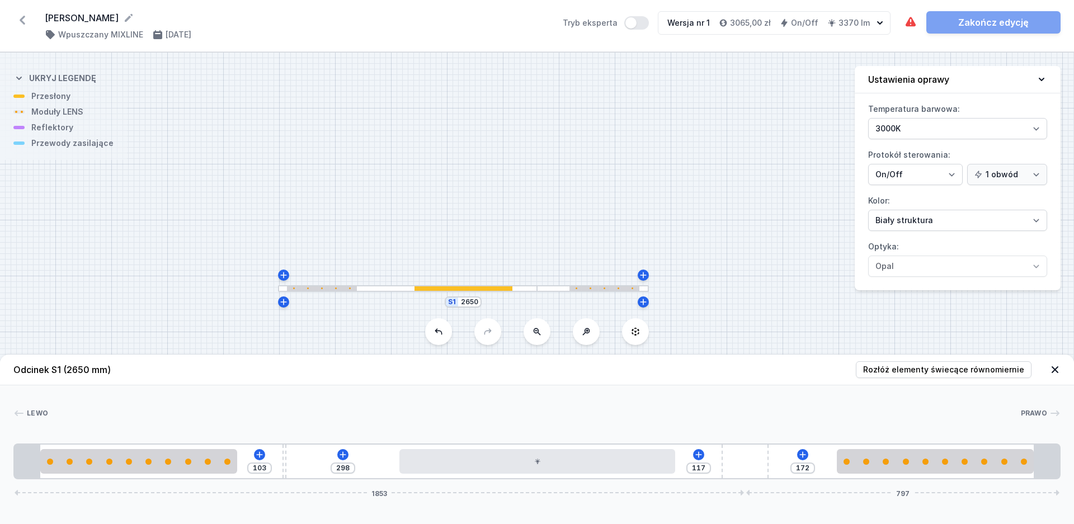
type input "99"
type input "305"
type input "96"
type input "308"
type input "93"
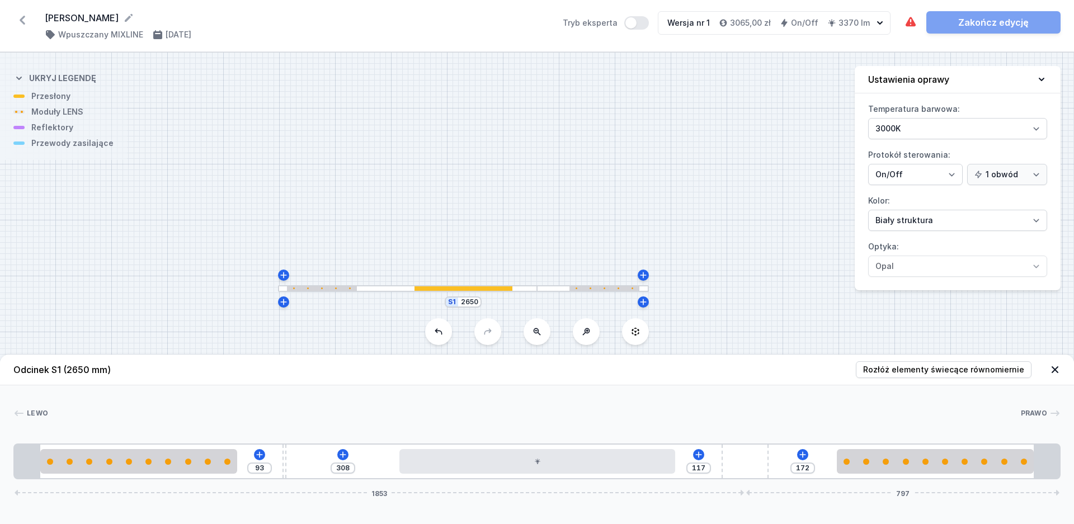
type input "313"
type input "88"
type input "317"
type input "84"
type input "322"
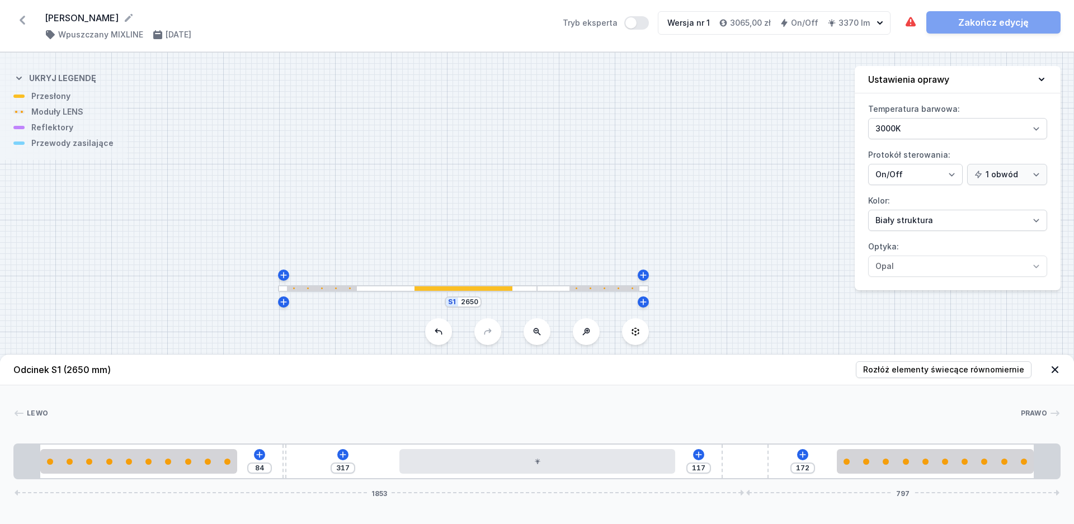
type input "79"
type input "324"
type input "77"
type input "331"
type input "70"
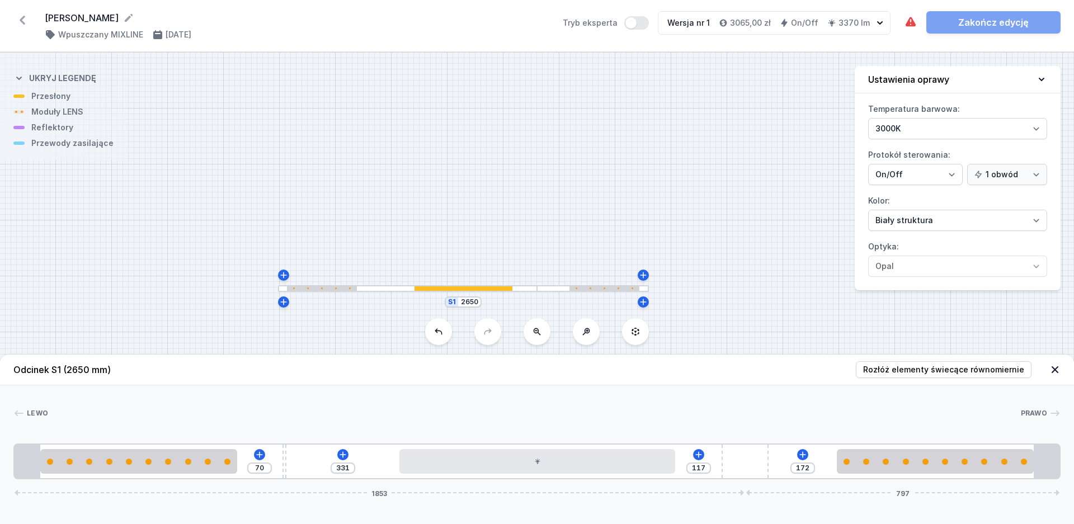
type input "337"
type input "64"
type input "341"
type input "60"
type input "344"
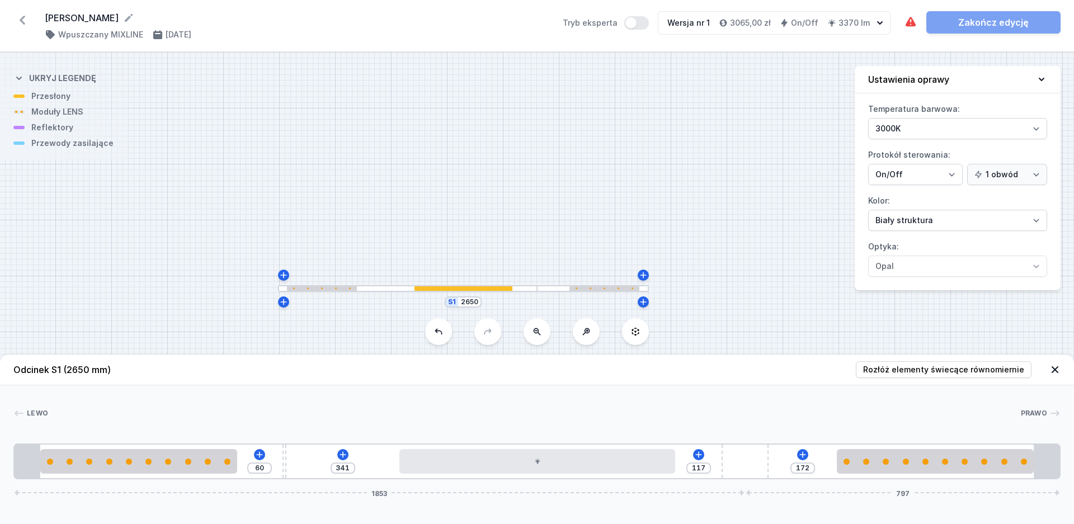
type input "57"
type input "345"
type input "56"
type input "347"
type input "54"
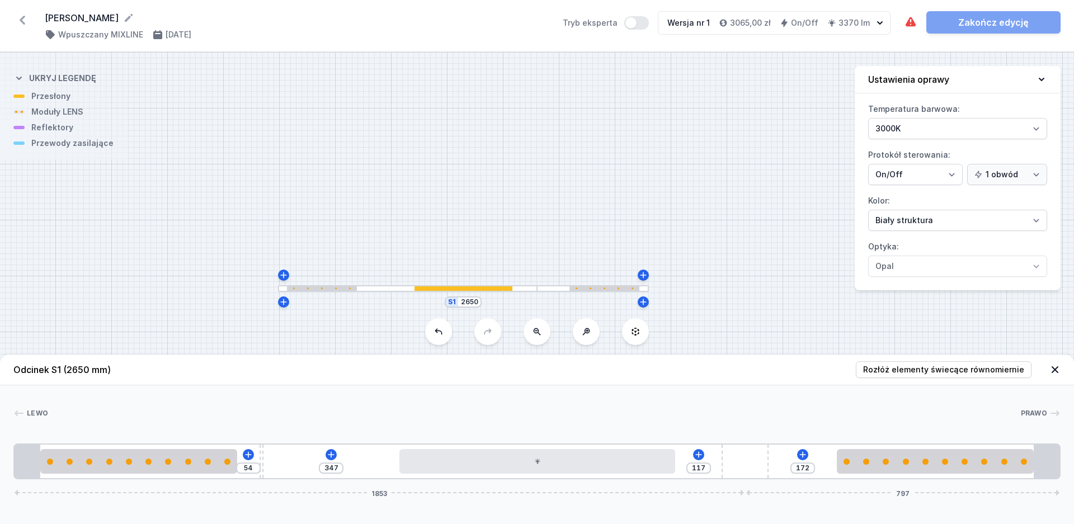
type input "348"
type input "53"
type input "351"
type input "50"
type input "352"
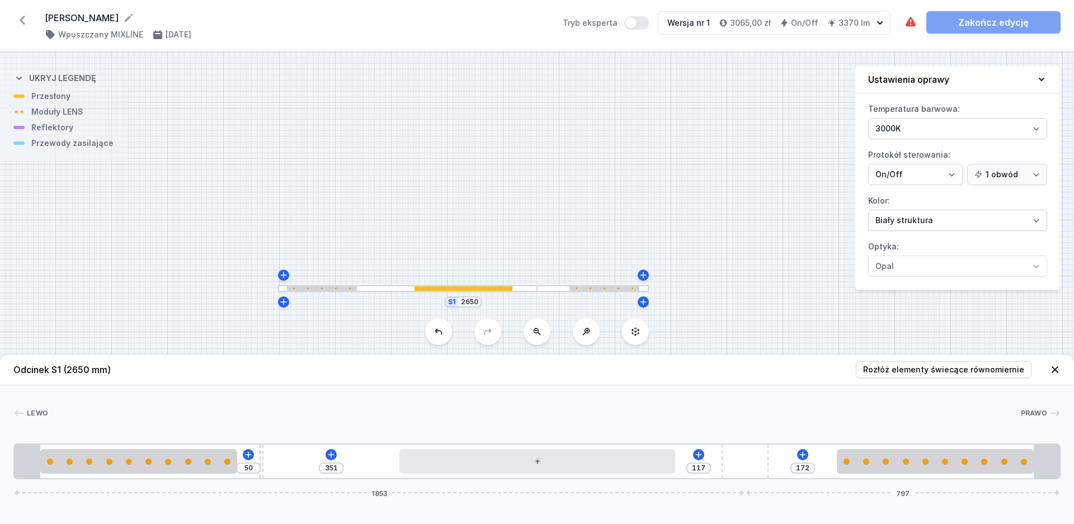
type input "49"
type input "355"
type input "46"
type input "357"
type input "44"
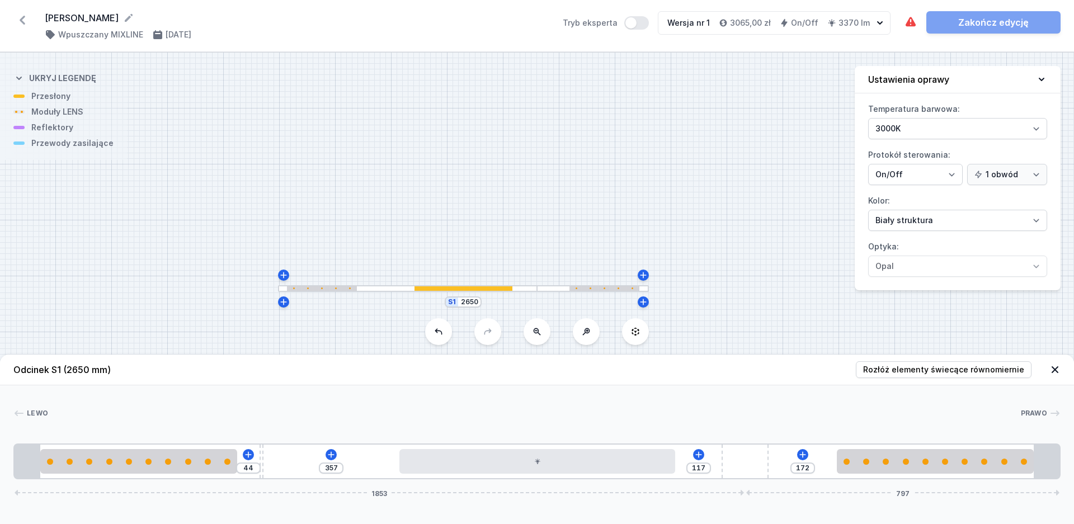
type input "361"
type input "40"
type input "362"
type input "39"
type input "366"
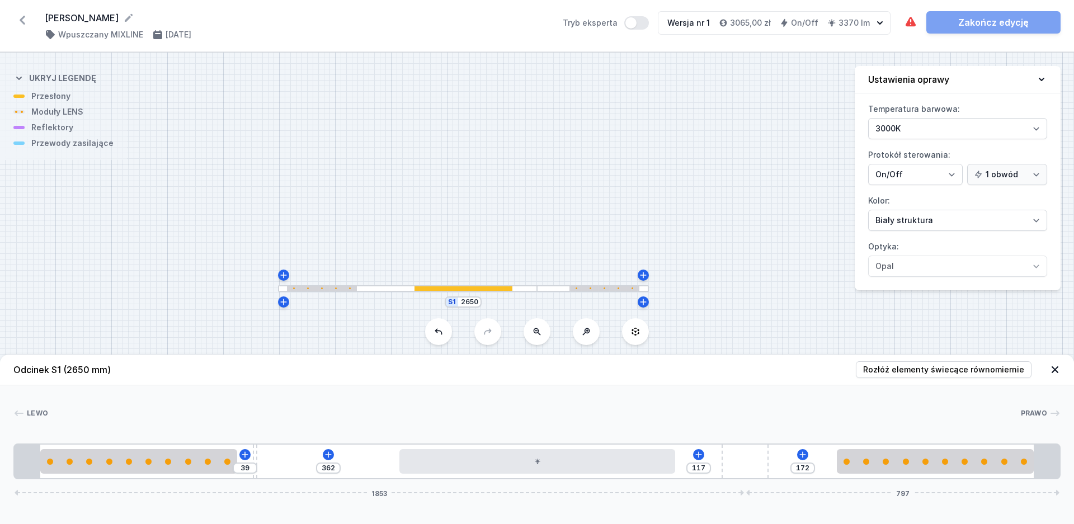
type input "35"
drag, startPoint x: 282, startPoint y: 461, endPoint x: 248, endPoint y: 462, distance: 33.6
click at [248, 462] on div "35 366 117 172 1853 797" at bounding box center [536, 462] width 1047 height 36
click at [325, 453] on icon at bounding box center [327, 454] width 9 height 9
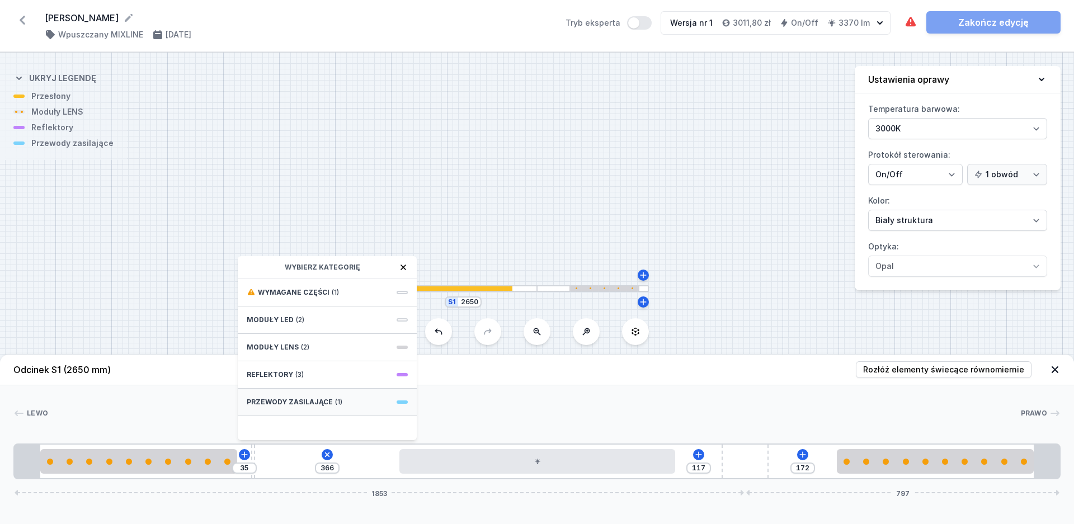
click at [338, 404] on span "(1)" at bounding box center [338, 402] width 7 height 9
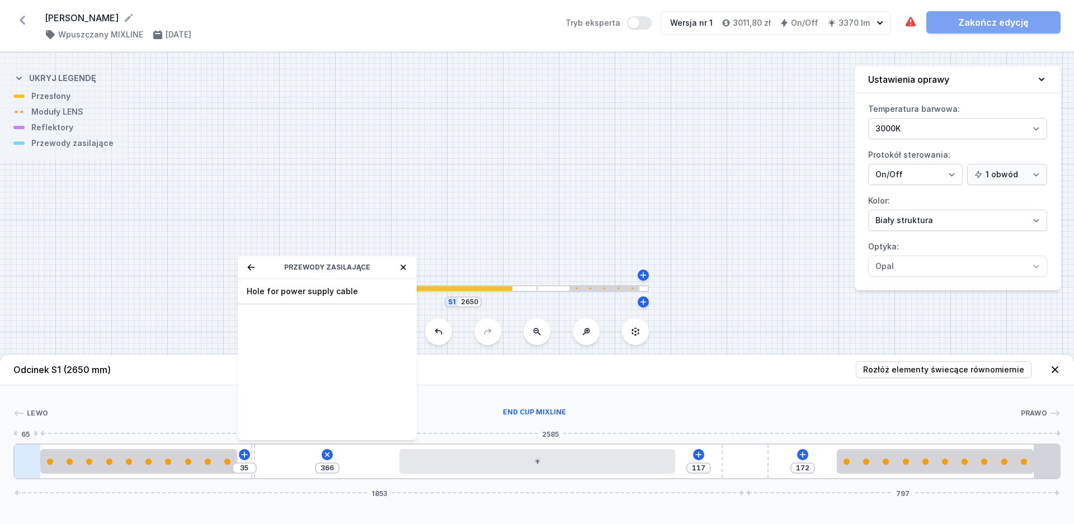
click at [29, 459] on div at bounding box center [28, 462] width 26 height 34
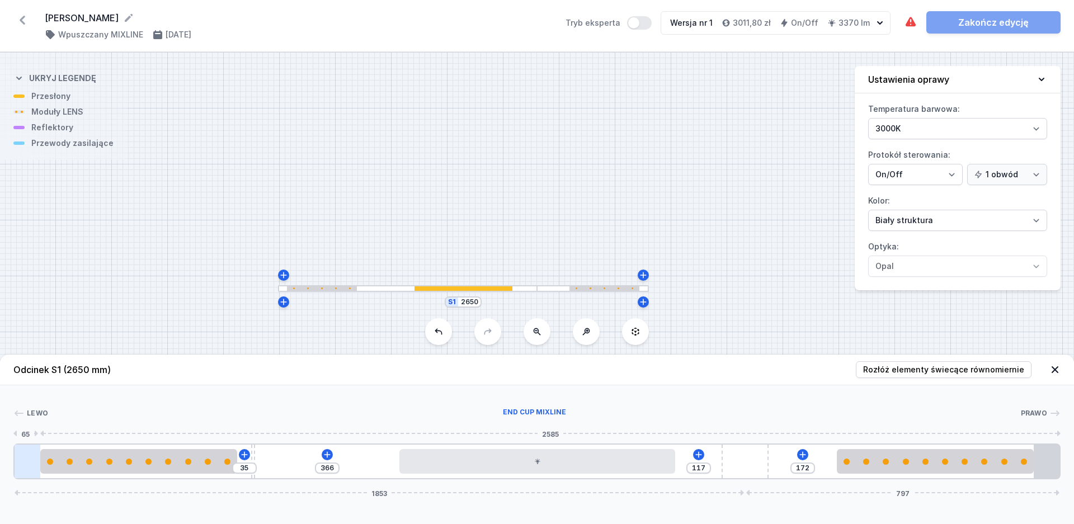
click at [29, 460] on div at bounding box center [28, 462] width 26 height 34
click at [329, 457] on icon at bounding box center [327, 454] width 9 height 9
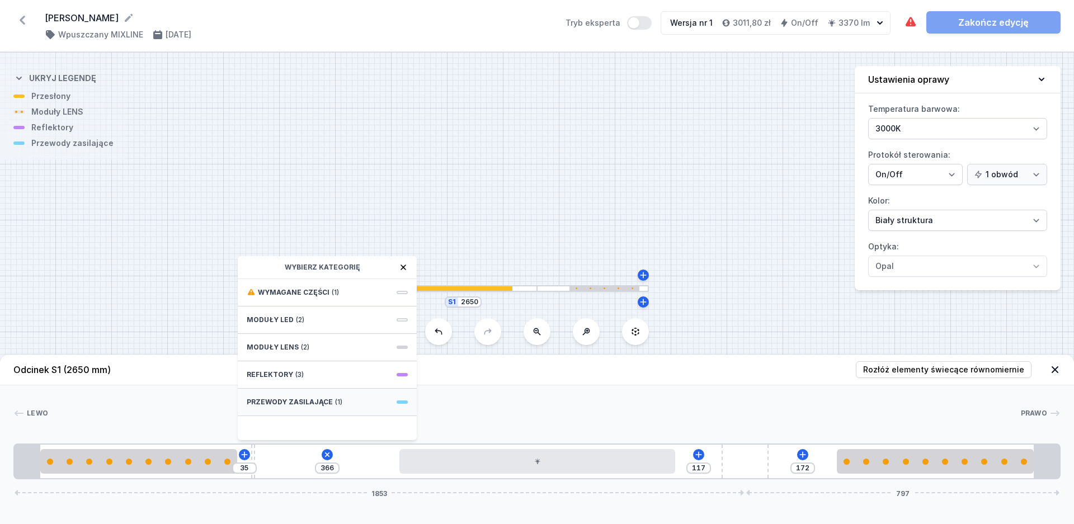
click at [299, 401] on span "Przewody zasilające" at bounding box center [290, 402] width 86 height 9
click at [296, 294] on span "Hole for power supply cable" at bounding box center [327, 291] width 161 height 11
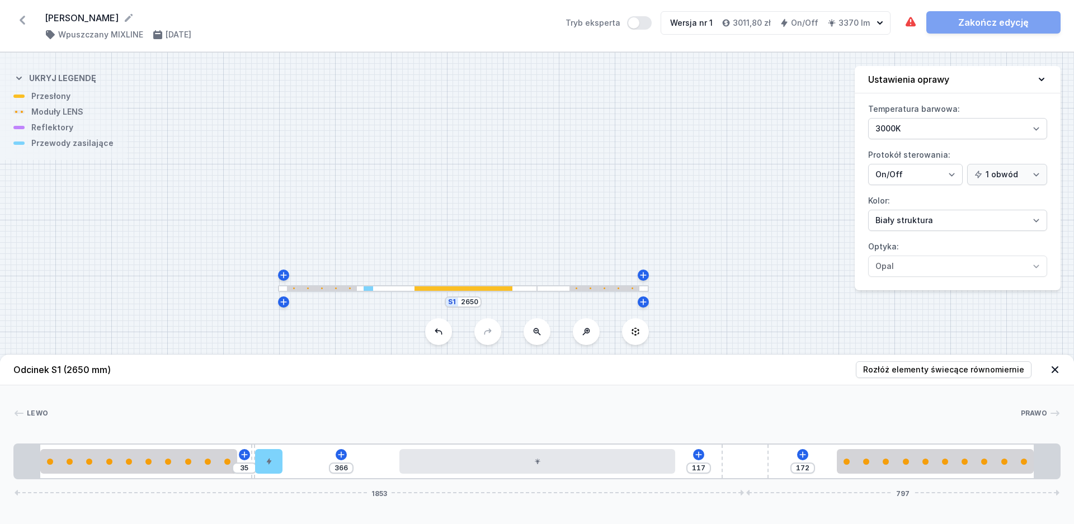
type input "296"
click at [337, 401] on div "[PERSON_NAME] 1 2 3 4 5 6 2 1 35 296 117 172 1853 797 65 500 45 70 296 700 409 …" at bounding box center [537, 432] width 1074 height 94
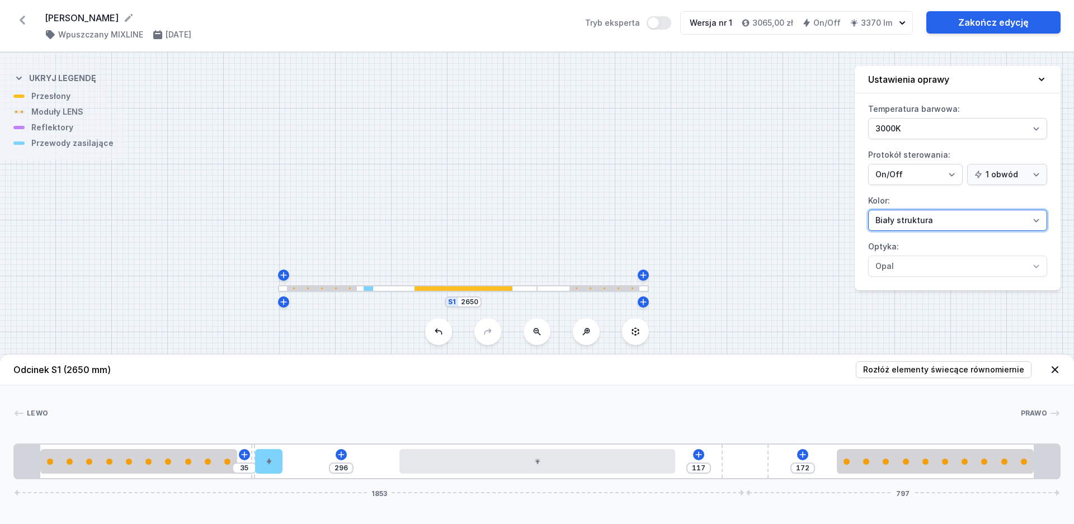
click at [868, 210] on select "Biały struktura Czarny struktura Złoty struktura Miedziany Szary Inny (z palety…" at bounding box center [957, 220] width 179 height 21
select select "2"
click option "Czarny struktura" at bounding box center [0, 0] width 0 height 0
click at [965, 26] on link "Zakończ edycję" at bounding box center [993, 22] width 134 height 22
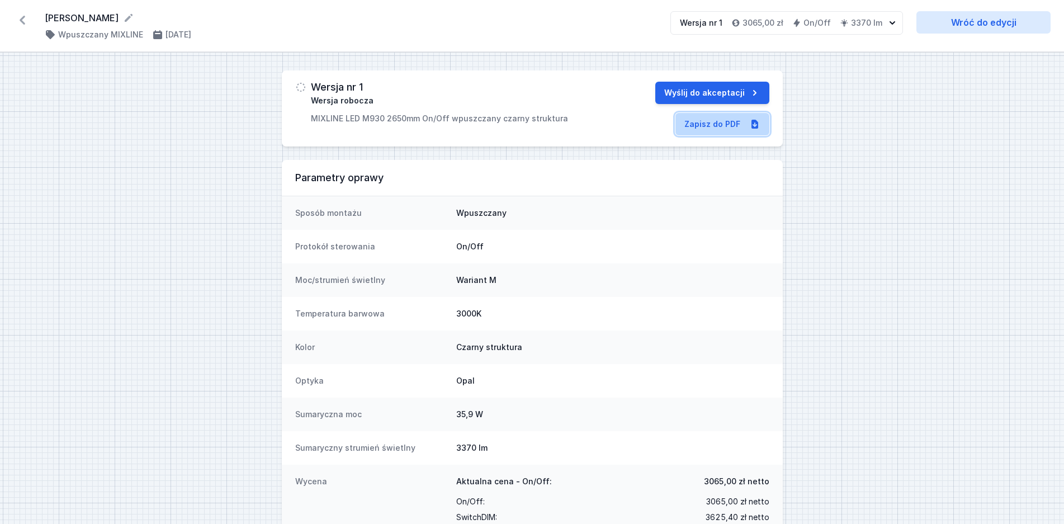
click at [695, 124] on link "Zapisz do PDF" at bounding box center [723, 124] width 94 height 22
